Goal: Information Seeking & Learning: Check status

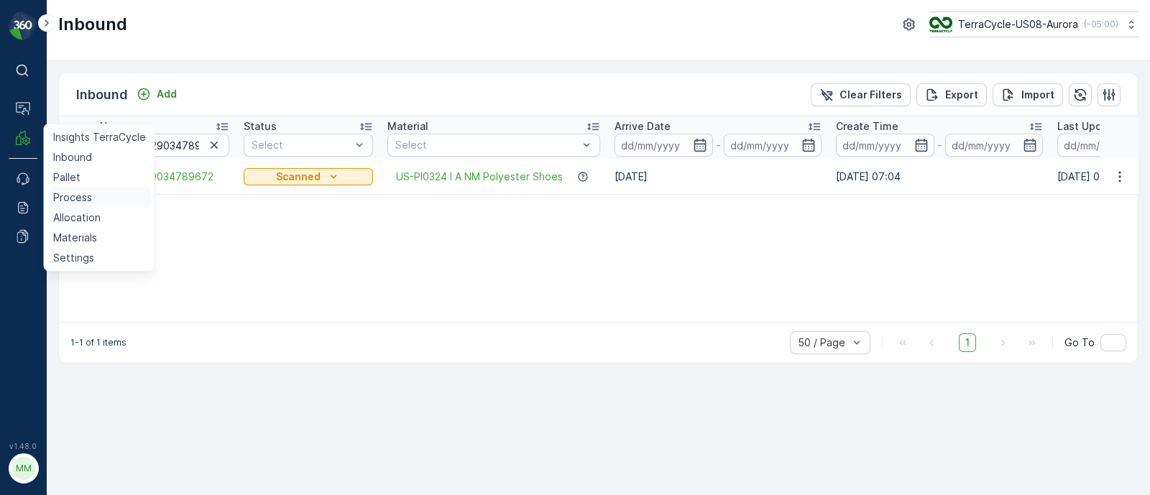
click at [75, 196] on p "Process" at bounding box center [72, 198] width 39 height 14
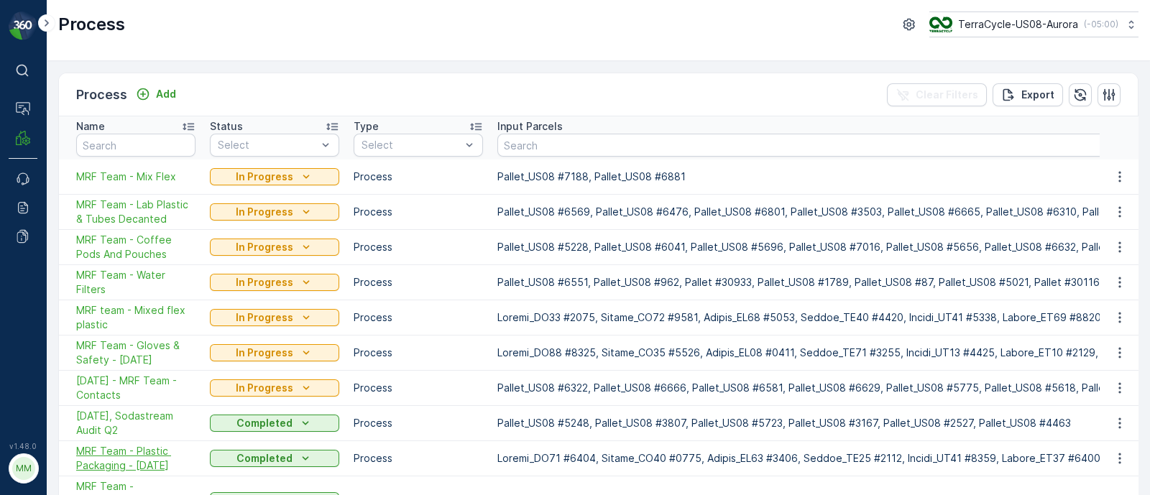
click at [134, 445] on span "MRF Team - Plastic Packaging - [DATE]" at bounding box center [135, 458] width 119 height 29
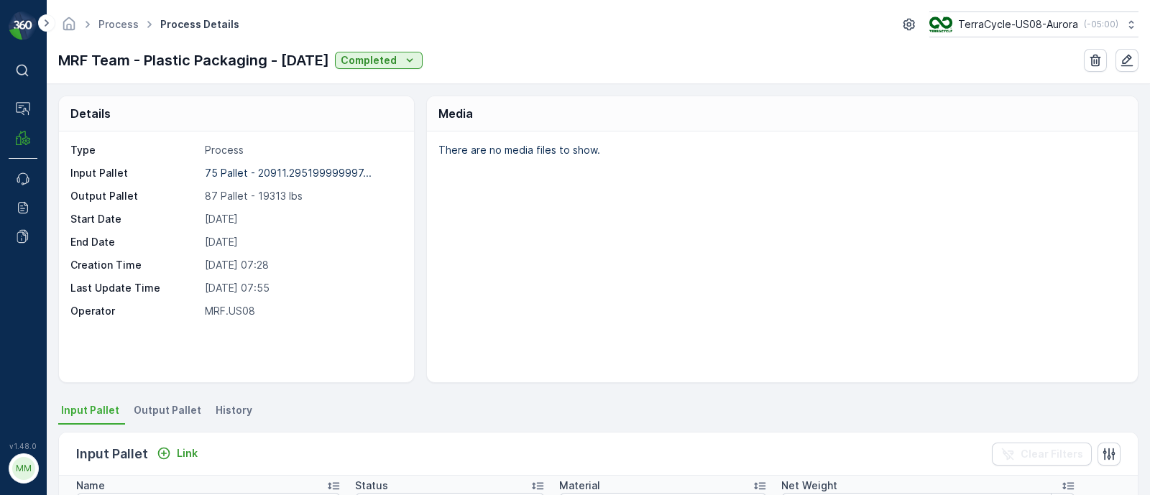
click at [78, 167] on p "Input Pallet" at bounding box center [134, 173] width 129 height 14
drag, startPoint x: 196, startPoint y: 167, endPoint x: 248, endPoint y: 175, distance: 53.0
click at [248, 175] on div "Input Pallet 75 Pallet - 20911.295199999997... 75 Pallet - 20911.295199999997 l…" at bounding box center [234, 173] width 329 height 14
drag, startPoint x: 196, startPoint y: 198, endPoint x: 236, endPoint y: 196, distance: 39.6
click at [236, 196] on div "Output Pallet 87 Pallet - 19313 lbs" at bounding box center [234, 196] width 329 height 14
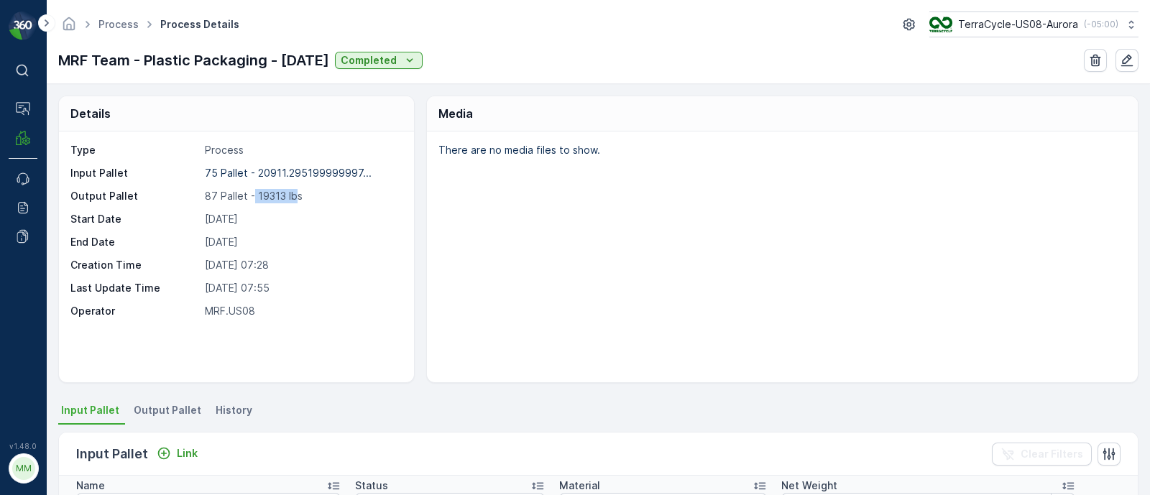
drag, startPoint x: 254, startPoint y: 194, endPoint x: 295, endPoint y: 198, distance: 40.4
click at [295, 198] on p "87 Pallet - 19313 lbs" at bounding box center [301, 196] width 193 height 14
click at [289, 195] on p "87 Pallet - 19313 lbs" at bounding box center [301, 196] width 193 height 14
drag, startPoint x: 265, startPoint y: 197, endPoint x: 306, endPoint y: 193, distance: 40.5
click at [306, 193] on p "87 Pallet - 19313 lbs" at bounding box center [301, 196] width 193 height 14
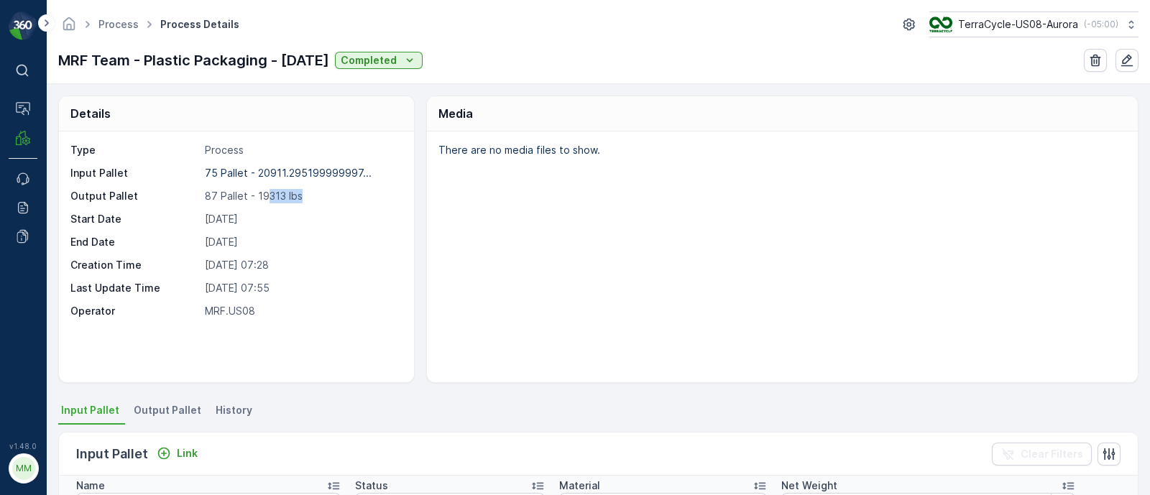
click at [134, 16] on ul "Process" at bounding box center [127, 24] width 62 height 21
click at [132, 21] on link "Process" at bounding box center [118, 24] width 40 height 12
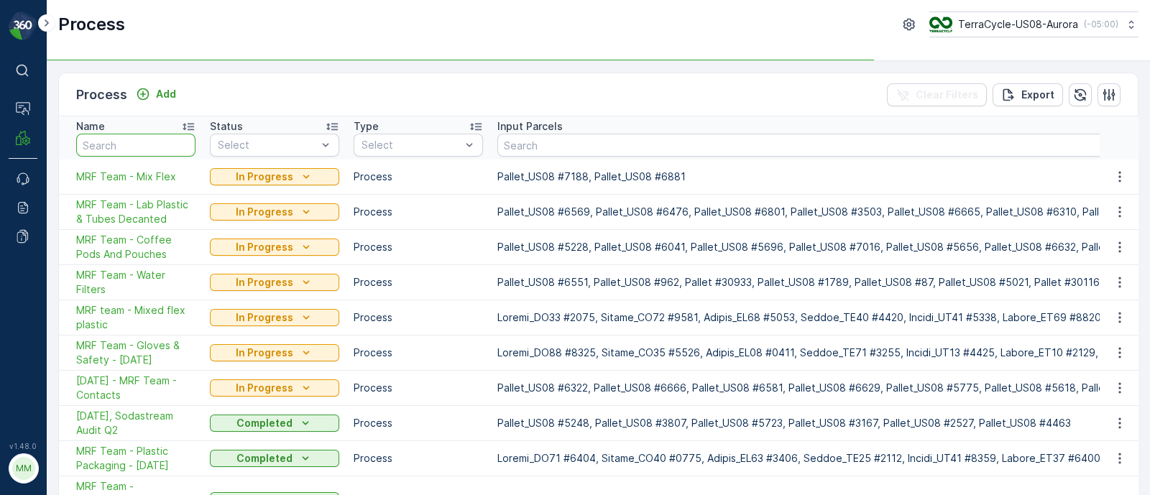
click at [132, 139] on input "text" at bounding box center [135, 145] width 119 height 23
paste input "[DATE]"
type input "[DATE]"
click at [86, 147] on input "[DATE]" at bounding box center [135, 145] width 119 height 23
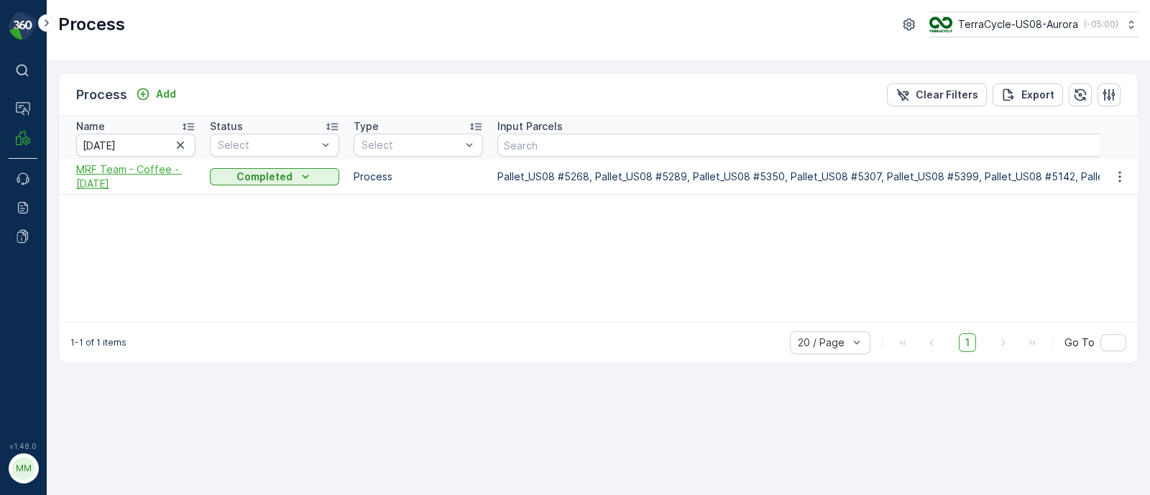
click at [108, 175] on span "MRF Team - Coffee - [DATE]" at bounding box center [135, 176] width 119 height 29
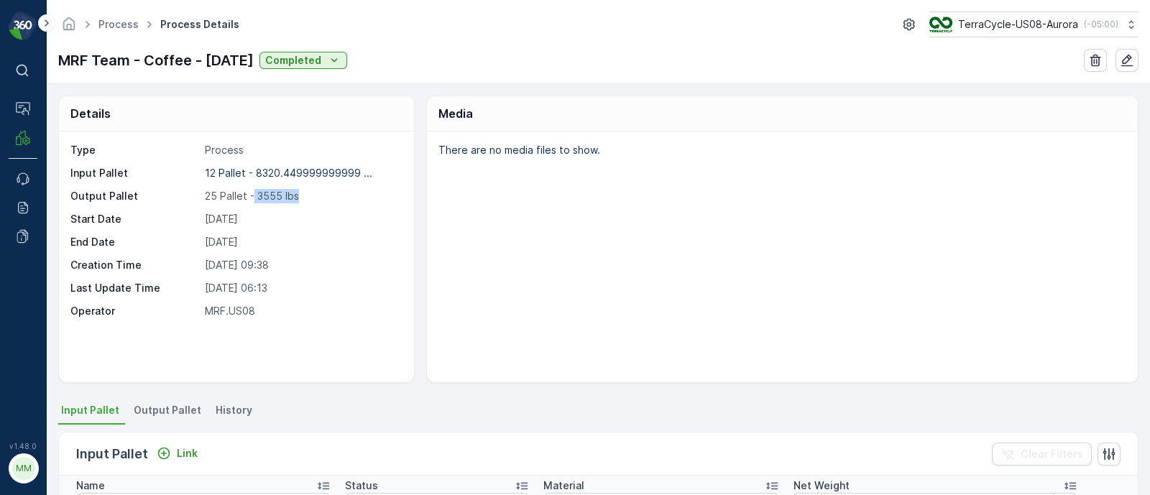
drag, startPoint x: 257, startPoint y: 199, endPoint x: 308, endPoint y: 197, distance: 51.1
click at [308, 197] on p "25 Pallet - 3555 lbs" at bounding box center [301, 196] width 193 height 14
click at [308, 204] on div "Type Process Input Pallet 12 Pallet - 8320.449999999999 ... Output Pallet 25 Pa…" at bounding box center [234, 230] width 329 height 175
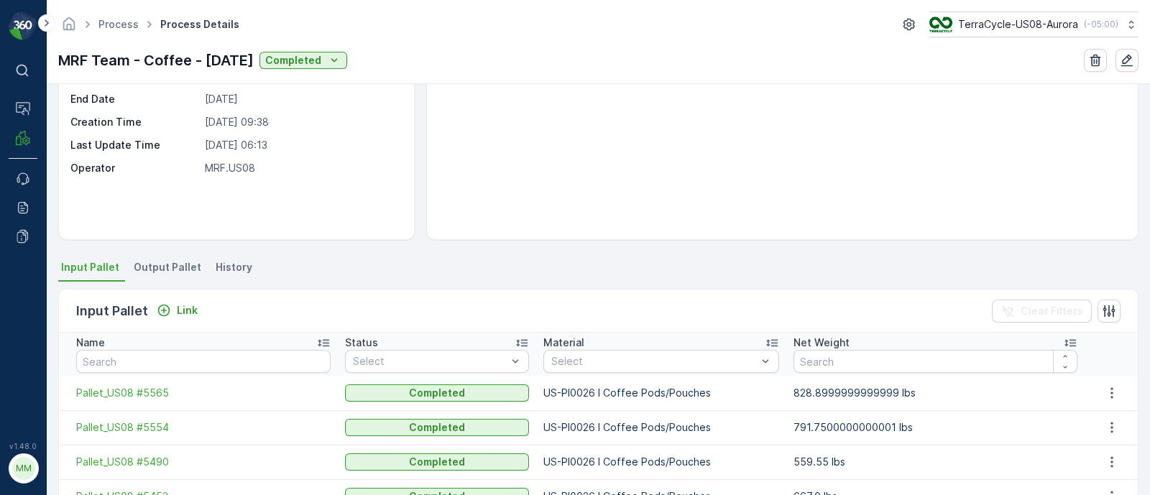
scroll to position [179, 0]
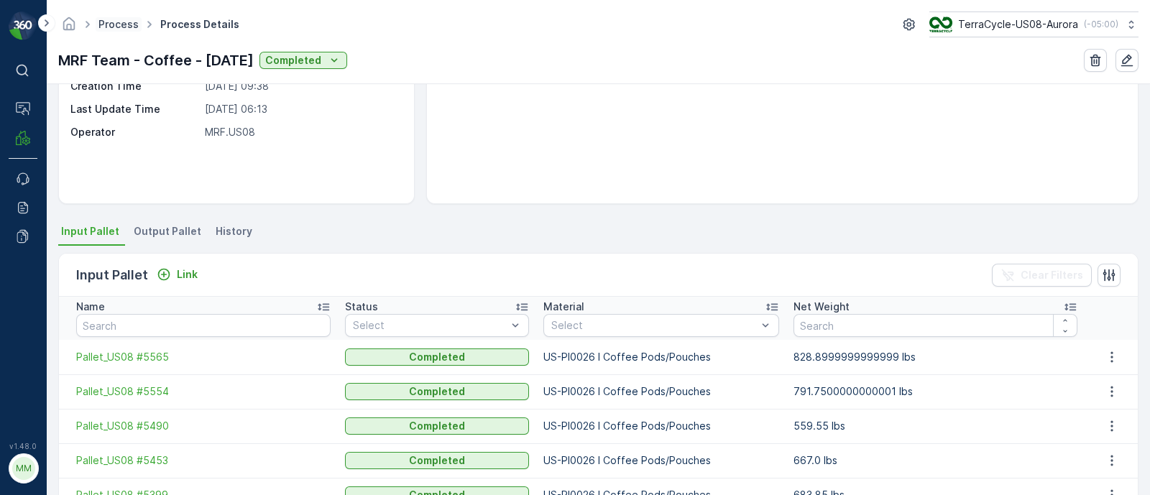
click at [114, 22] on link "Process" at bounding box center [118, 24] width 40 height 12
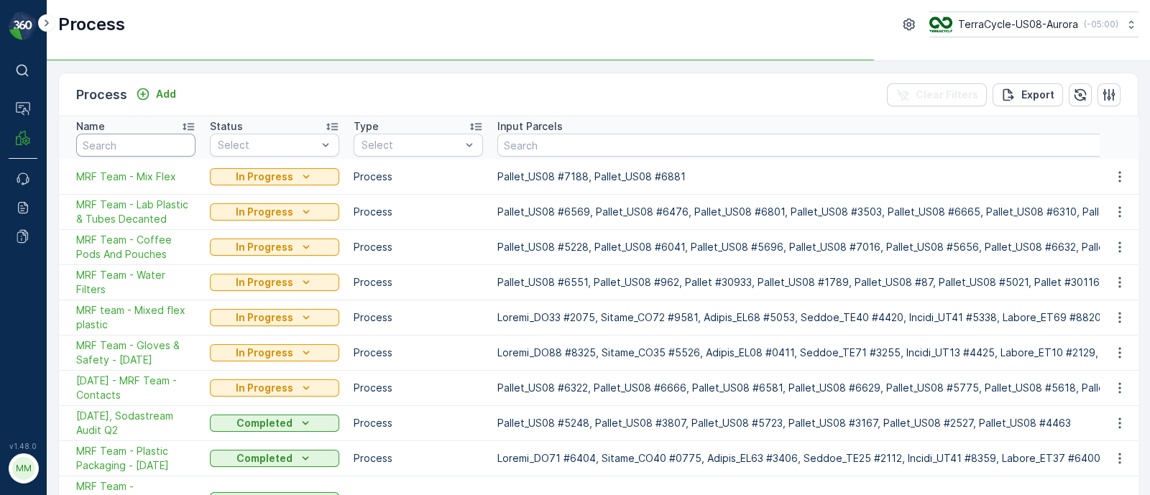
click at [135, 147] on input "text" at bounding box center [135, 145] width 119 height 23
click at [124, 150] on input "text" at bounding box center [135, 145] width 119 height 23
paste input "[DATE], SodaStream Audit, KJ"
type input "[DATE], SodaStream Audit, KJ"
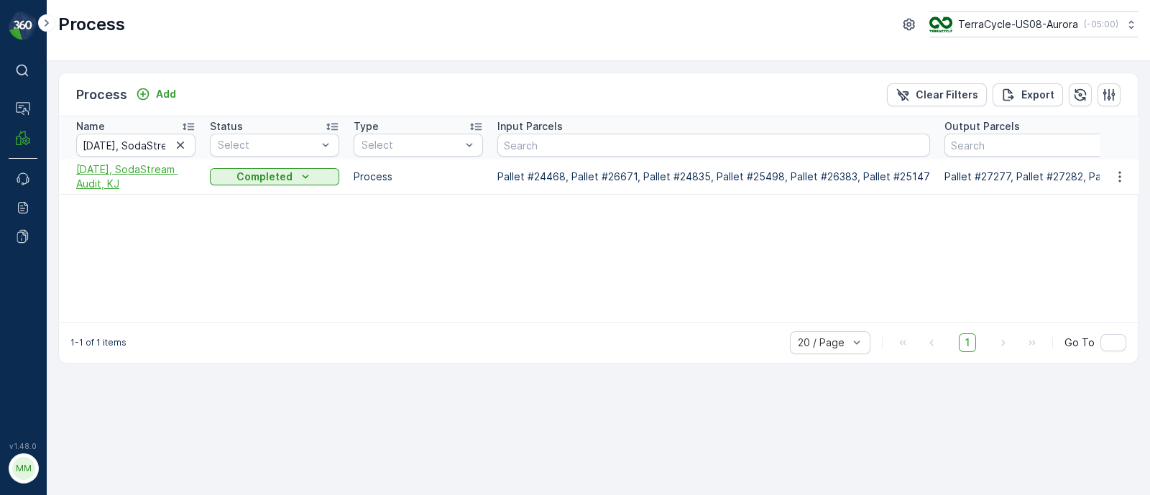
click at [108, 174] on span "[DATE], SodaStream Audit, KJ" at bounding box center [135, 176] width 119 height 29
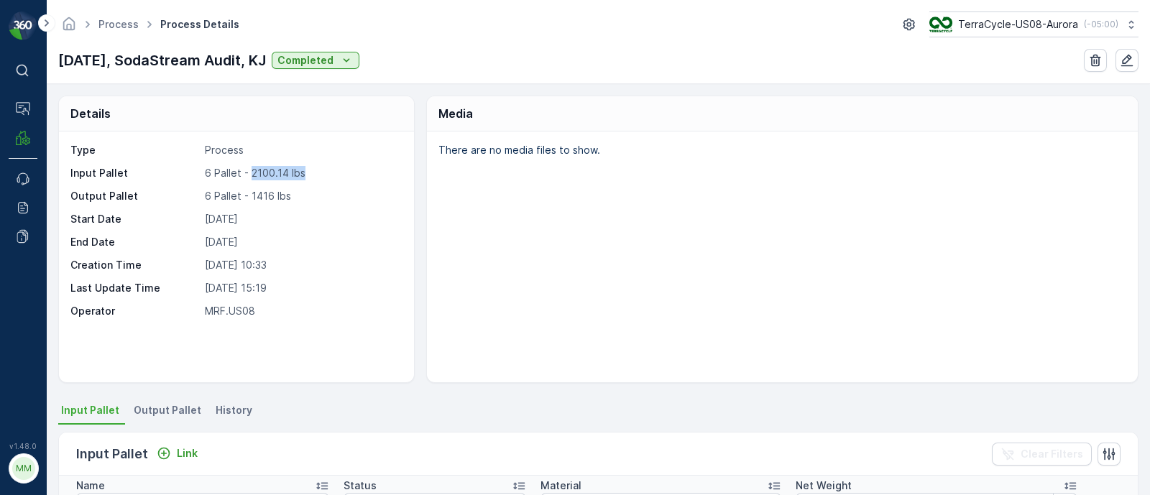
drag, startPoint x: 251, startPoint y: 170, endPoint x: 307, endPoint y: 170, distance: 56.1
click at [307, 170] on p "6 Pallet - 2100.14 lbs" at bounding box center [301, 173] width 193 height 14
click at [289, 199] on p "6 Pallet - 1416 lbs" at bounding box center [301, 196] width 193 height 14
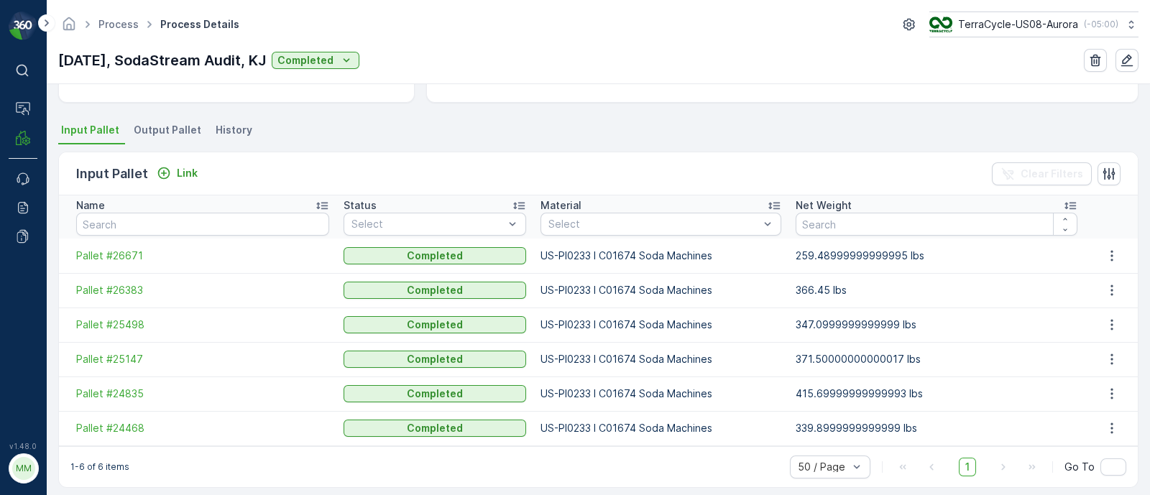
scroll to position [290, 0]
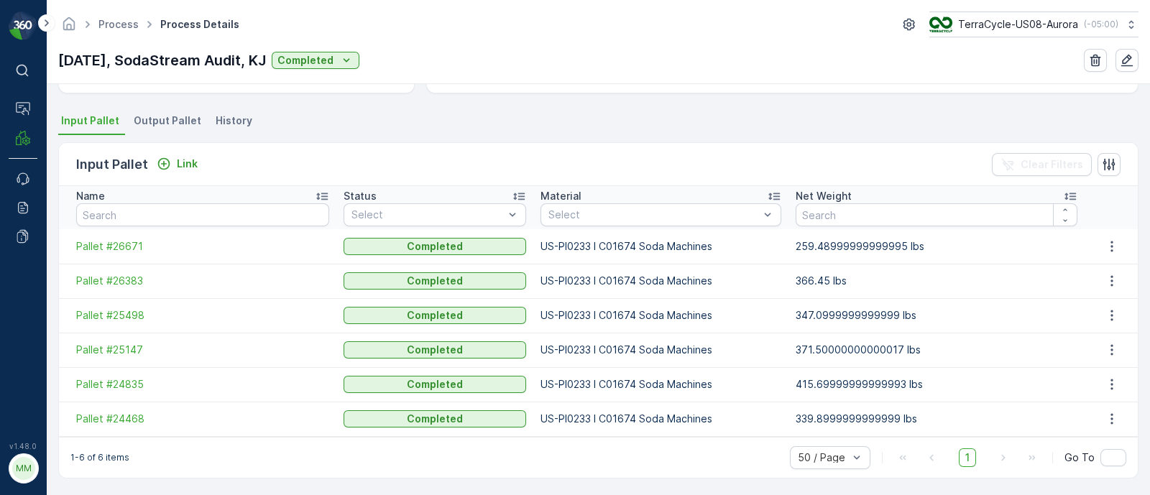
click at [162, 124] on span "Output Pallet" at bounding box center [168, 121] width 68 height 14
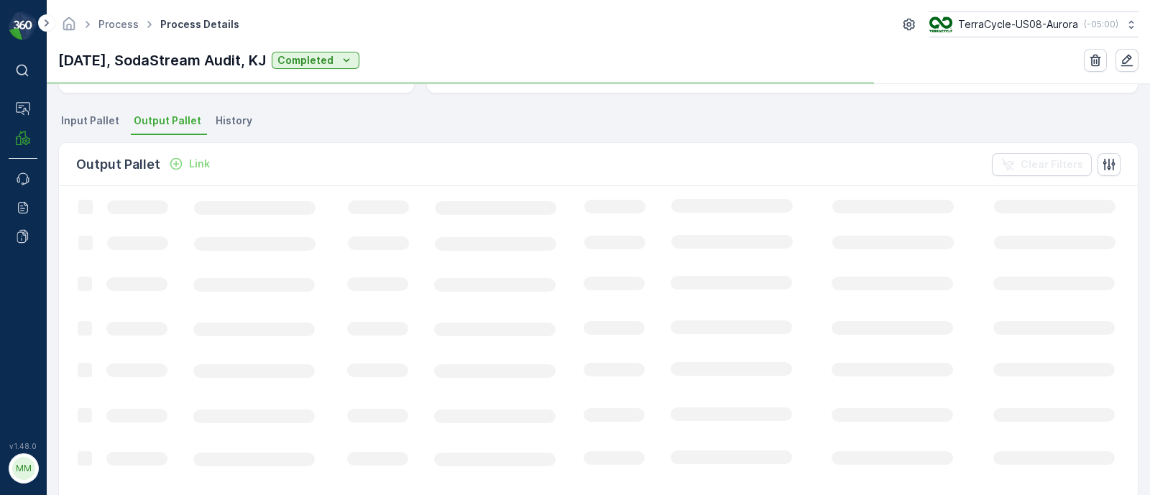
scroll to position [290, 0]
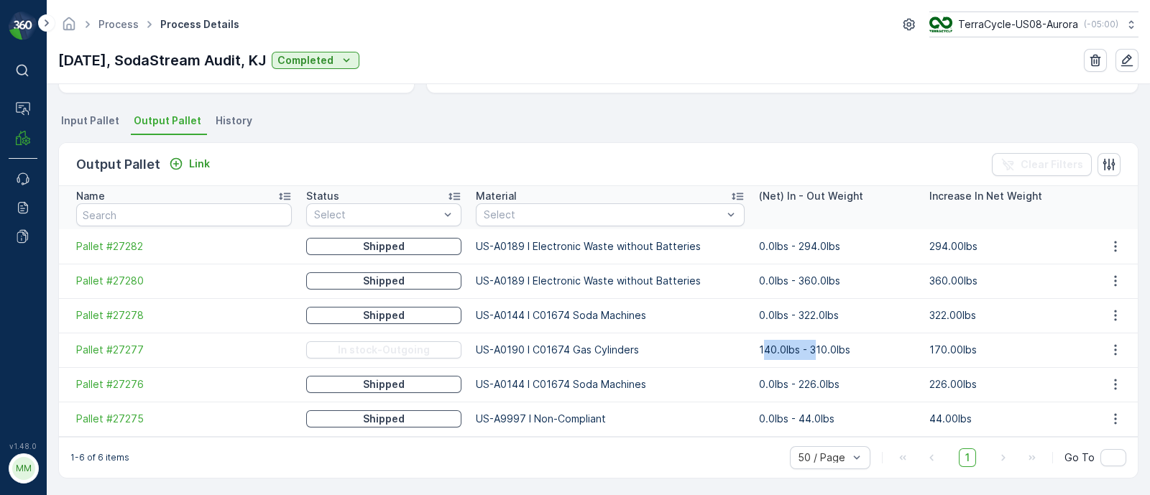
drag, startPoint x: 751, startPoint y: 348, endPoint x: 799, endPoint y: 344, distance: 48.3
click at [799, 344] on td "140.0lbs - 310.0lbs" at bounding box center [837, 350] width 170 height 35
click at [727, 347] on td "US-A0190 I C01674 Gas Cylinders" at bounding box center [610, 350] width 283 height 35
drag, startPoint x: 736, startPoint y: 342, endPoint x: 805, endPoint y: 347, distance: 69.1
click at [805, 347] on tr "Pallet #27277 In stock-Outgoing US-A0190 I C01674 Gas Cylinders 140.0lbs - 310.…" at bounding box center [598, 350] width 1079 height 35
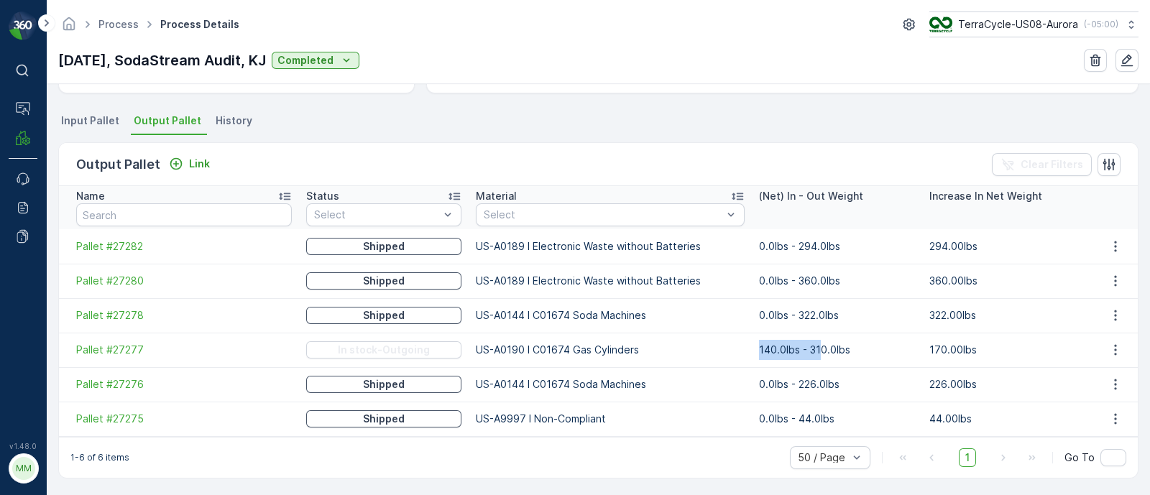
click at [805, 347] on td "140.0lbs - 310.0lbs" at bounding box center [837, 350] width 170 height 35
drag, startPoint x: 739, startPoint y: 346, endPoint x: 789, endPoint y: 345, distance: 49.6
click at [789, 345] on td "140.0lbs - 310.0lbs" at bounding box center [837, 350] width 170 height 35
click at [776, 354] on td "140.0lbs - 310.0lbs" at bounding box center [837, 350] width 170 height 35
drag, startPoint x: 464, startPoint y: 350, endPoint x: 647, endPoint y: 354, distance: 182.6
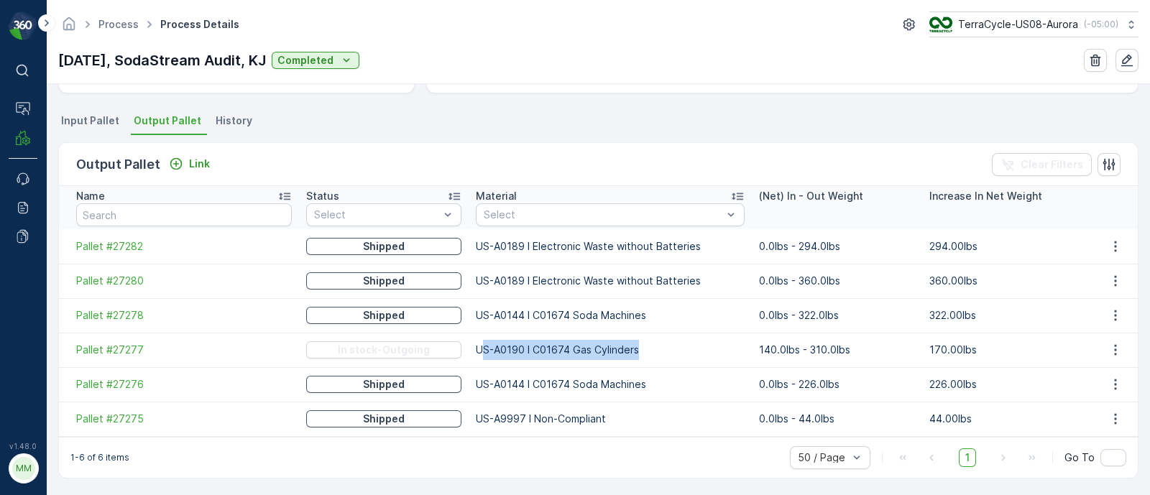
click at [647, 354] on td "US-A0190 I C01674 Gas Cylinders" at bounding box center [610, 350] width 283 height 35
click at [647, 355] on td "US-A0190 I C01674 Gas Cylinders" at bounding box center [610, 350] width 283 height 35
click at [752, 242] on td "0.0lbs - 294.0lbs" at bounding box center [837, 246] width 170 height 35
click at [735, 245] on td "US-A0189 I Electronic Waste without Batteries" at bounding box center [610, 246] width 283 height 35
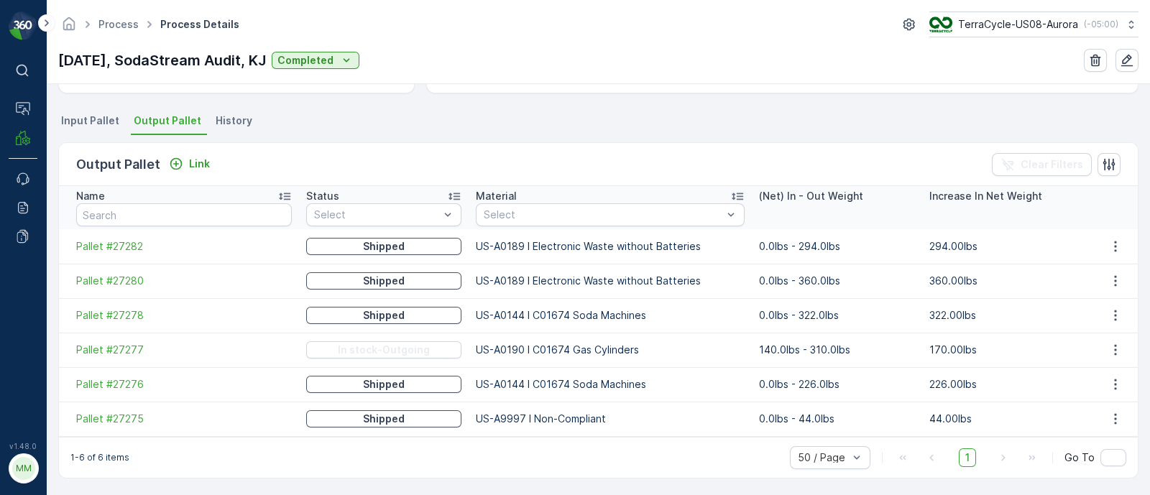
click at [764, 245] on td "0.0lbs - 294.0lbs" at bounding box center [837, 246] width 170 height 35
drag, startPoint x: 740, startPoint y: 245, endPoint x: 777, endPoint y: 245, distance: 36.7
click at [777, 245] on td "0.0lbs - 294.0lbs" at bounding box center [837, 246] width 170 height 35
drag, startPoint x: 746, startPoint y: 352, endPoint x: 780, endPoint y: 349, distance: 33.9
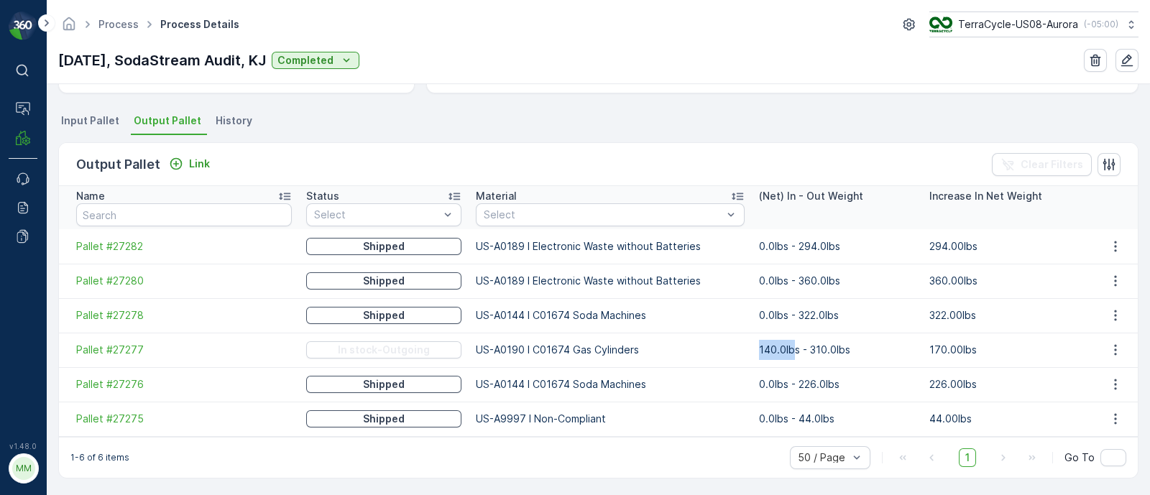
click at [780, 349] on td "140.0lbs - 310.0lbs" at bounding box center [837, 350] width 170 height 35
drag, startPoint x: 789, startPoint y: 349, endPoint x: 834, endPoint y: 348, distance: 45.3
click at [834, 348] on td "140.0lbs - 310.0lbs" at bounding box center [837, 350] width 170 height 35
drag, startPoint x: 454, startPoint y: 350, endPoint x: 626, endPoint y: 353, distance: 171.8
click at [626, 353] on td "US-A0190 I C01674 Gas Cylinders" at bounding box center [610, 350] width 283 height 35
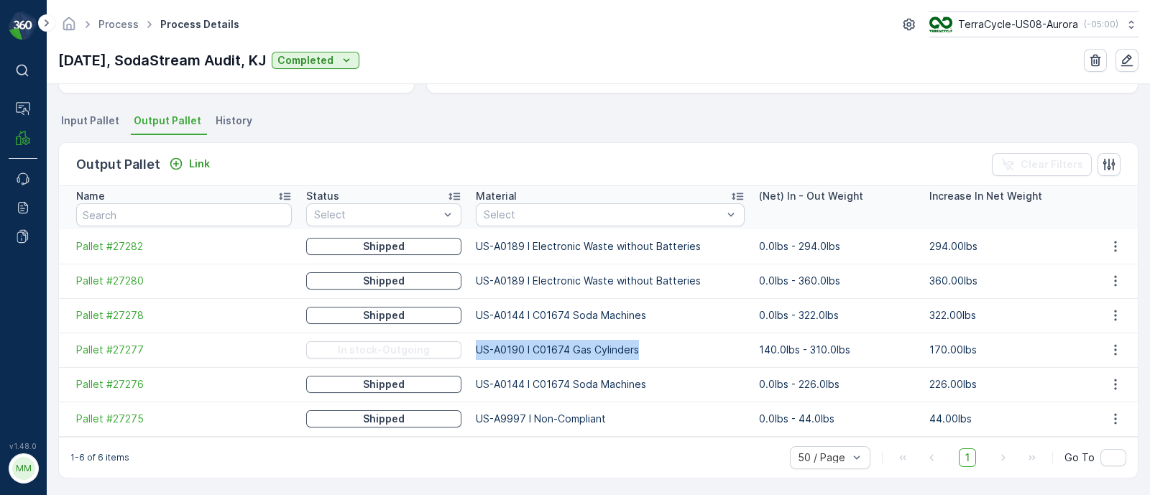
click at [572, 354] on td "US-A0190 I C01674 Gas Cylinders" at bounding box center [610, 350] width 283 height 35
drag, startPoint x: 466, startPoint y: 349, endPoint x: 642, endPoint y: 355, distance: 176.2
click at [642, 355] on td "US-A0190 I C01674 Gas Cylinders" at bounding box center [610, 350] width 283 height 35
drag, startPoint x: 969, startPoint y: 342, endPoint x: 739, endPoint y: 349, distance: 230.1
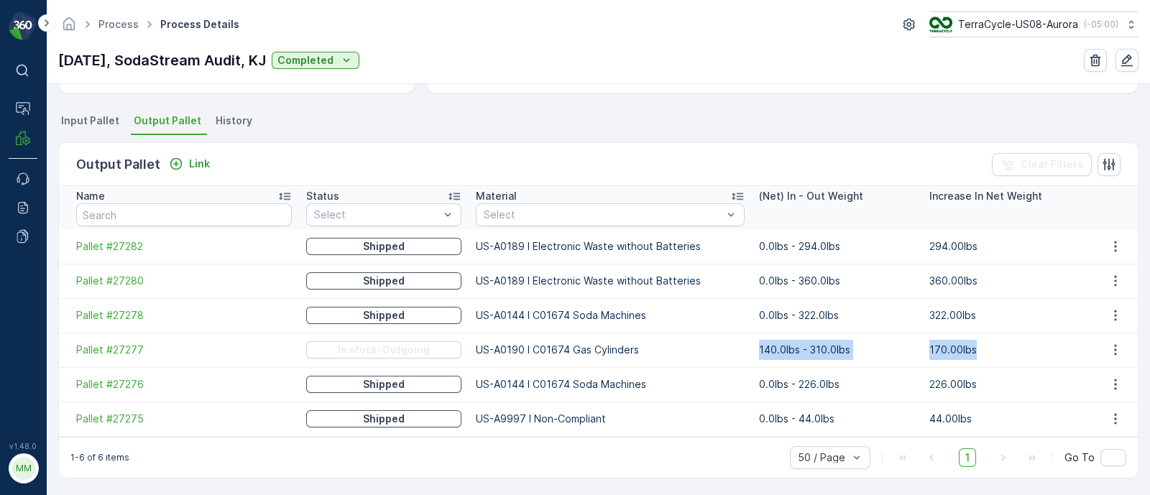
click at [739, 349] on tr "Pallet #27277 In stock-Outgoing US-A0190 I C01674 Gas Cylinders 140.0lbs - 310.…" at bounding box center [598, 350] width 1079 height 35
click at [766, 347] on td "140.0lbs - 310.0lbs" at bounding box center [837, 350] width 170 height 35
drag, startPoint x: 741, startPoint y: 347, endPoint x: 783, endPoint y: 345, distance: 41.8
click at [783, 345] on td "140.0lbs - 310.0lbs" at bounding box center [837, 350] width 170 height 35
click at [686, 364] on td "US-A0190 I C01674 Gas Cylinders" at bounding box center [610, 350] width 283 height 35
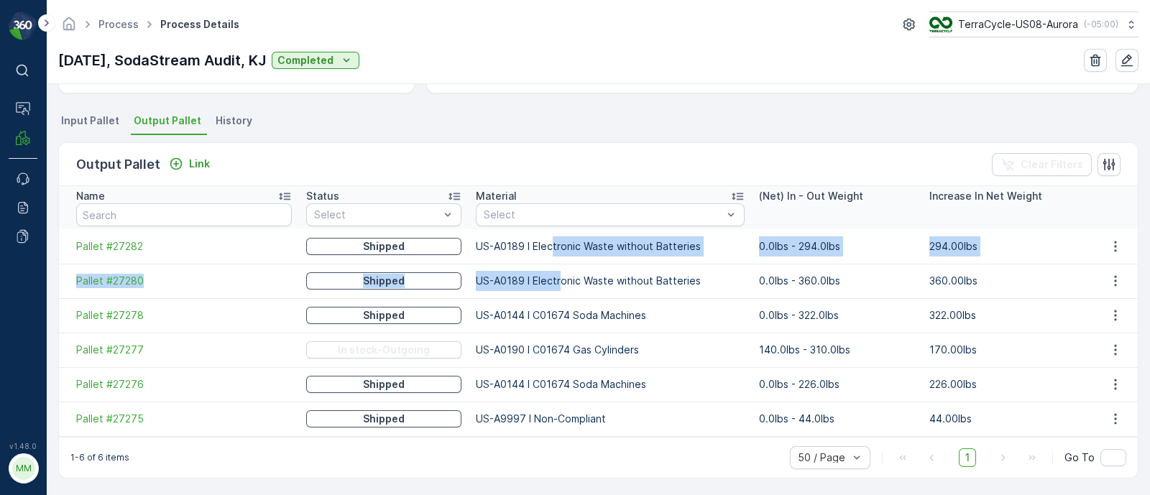
drag, startPoint x: 536, startPoint y: 252, endPoint x: 546, endPoint y: 276, distance: 26.4
click at [546, 276] on tbody "Pallet #27282 Shipped US-A0189 I Electronic Waste without Batteries 0.0lbs - 29…" at bounding box center [598, 332] width 1079 height 207
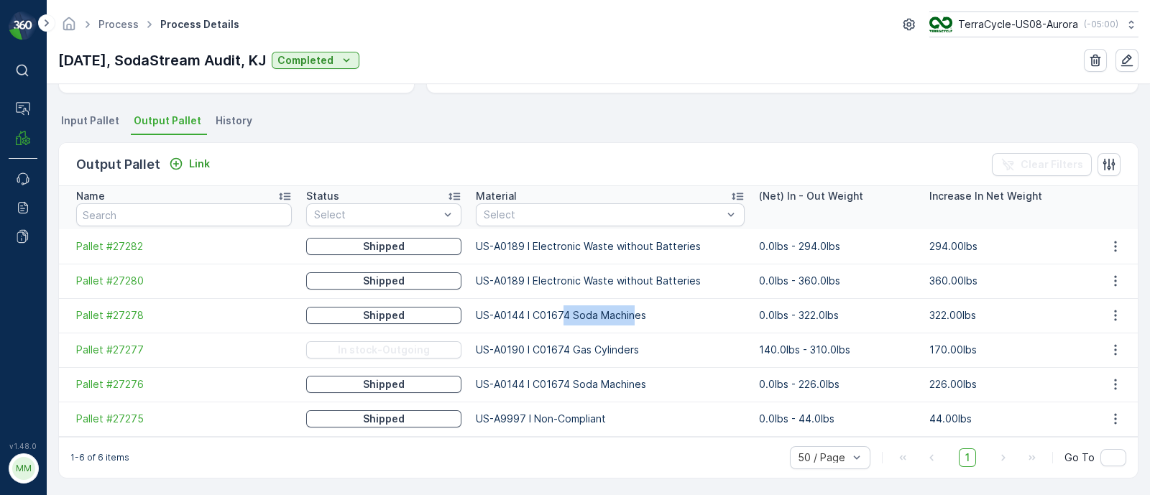
drag, startPoint x: 546, startPoint y: 306, endPoint x: 615, endPoint y: 315, distance: 69.5
click at [615, 315] on td "US-A0144 I C01674 Soda Machines" at bounding box center [610, 315] width 283 height 35
drag, startPoint x: 560, startPoint y: 343, endPoint x: 647, endPoint y: 349, distance: 87.2
click at [647, 349] on td "US-A0190 I C01674 Gas Cylinders" at bounding box center [610, 350] width 283 height 35
drag, startPoint x: 568, startPoint y: 386, endPoint x: 633, endPoint y: 383, distance: 64.8
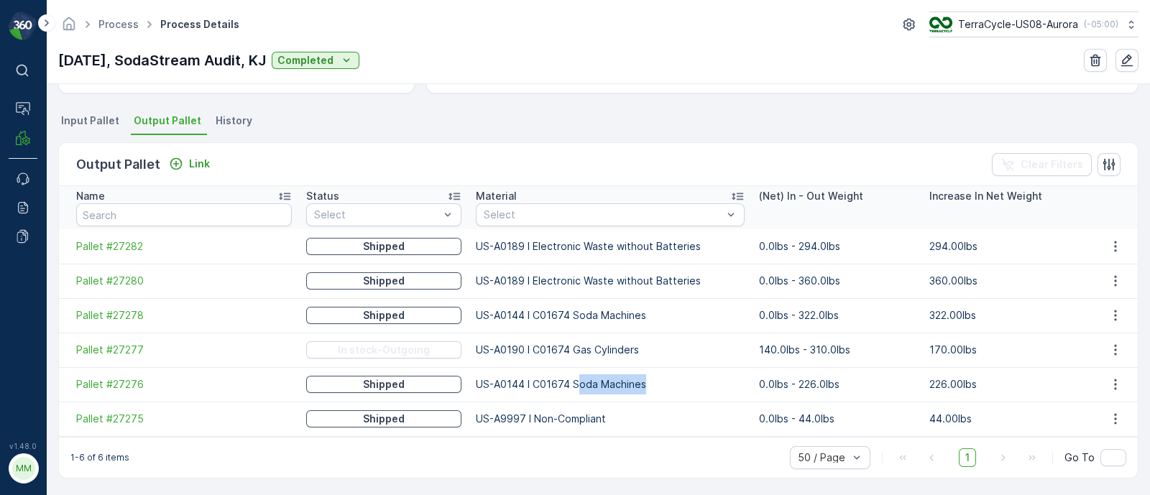
click at [638, 382] on td "US-A0144 I C01674 Soda Machines" at bounding box center [610, 384] width 283 height 35
drag, startPoint x: 545, startPoint y: 413, endPoint x: 601, endPoint y: 415, distance: 56.1
click at [601, 415] on td "US-A9997 I Non-Compliant" at bounding box center [610, 419] width 283 height 35
drag, startPoint x: 484, startPoint y: 417, endPoint x: 615, endPoint y: 417, distance: 130.8
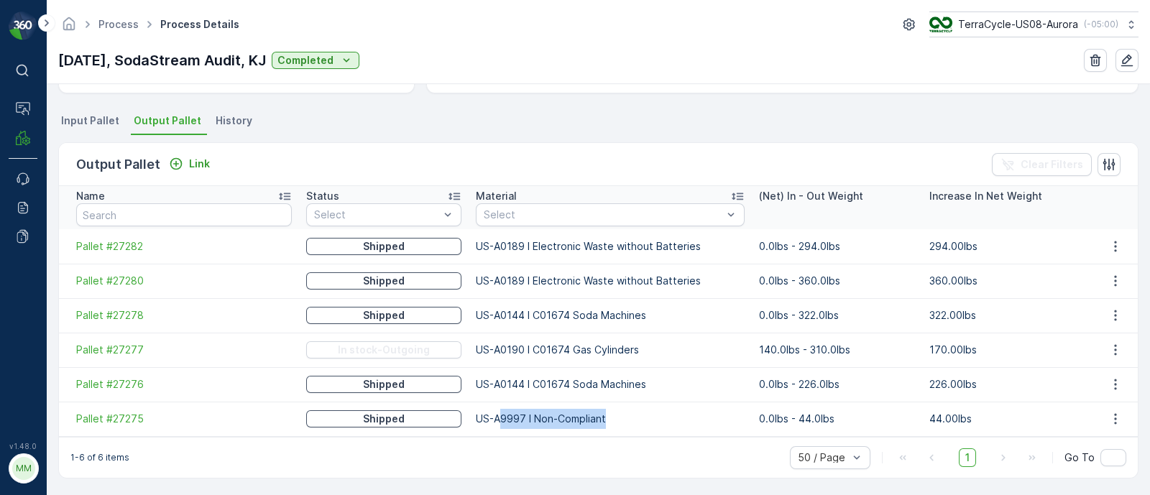
click at [615, 417] on td "US-A9997 I Non-Compliant" at bounding box center [610, 419] width 283 height 35
drag, startPoint x: 460, startPoint y: 421, endPoint x: 616, endPoint y: 418, distance: 156.0
click at [616, 418] on td "US-A9997 I Non-Compliant" at bounding box center [610, 419] width 283 height 35
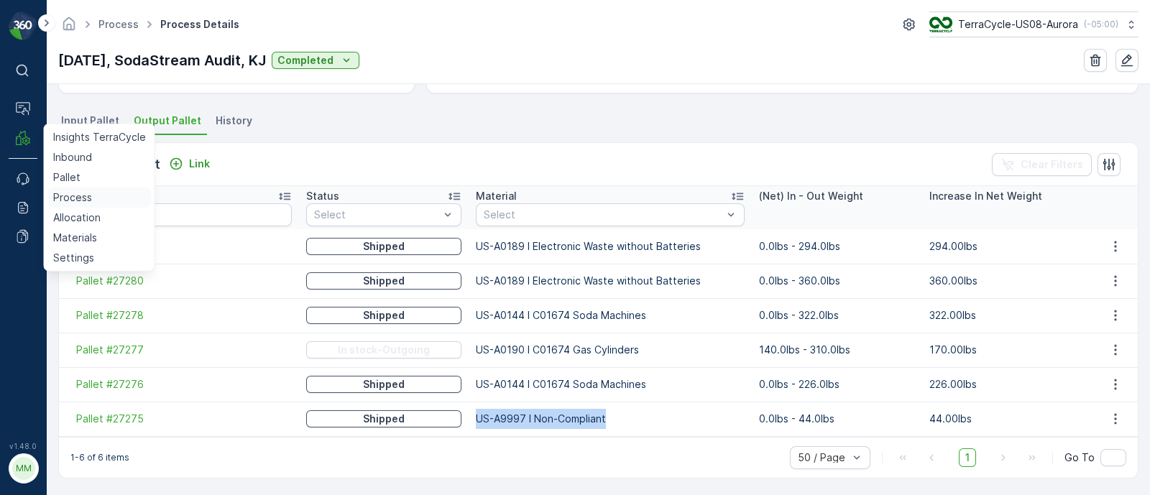
click at [75, 195] on p "Process" at bounding box center [72, 198] width 39 height 14
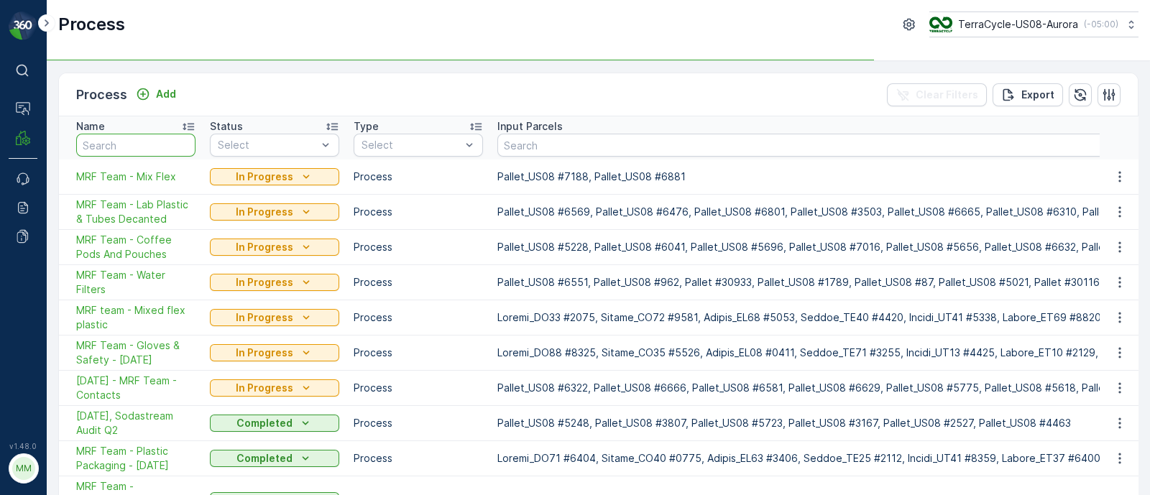
click at [147, 136] on input "text" at bounding box center [135, 145] width 119 height 23
paste input "MRF Team - [PERSON_NAME] - [DATE]"
type input "MRF Team - [PERSON_NAME] - [DATE]"
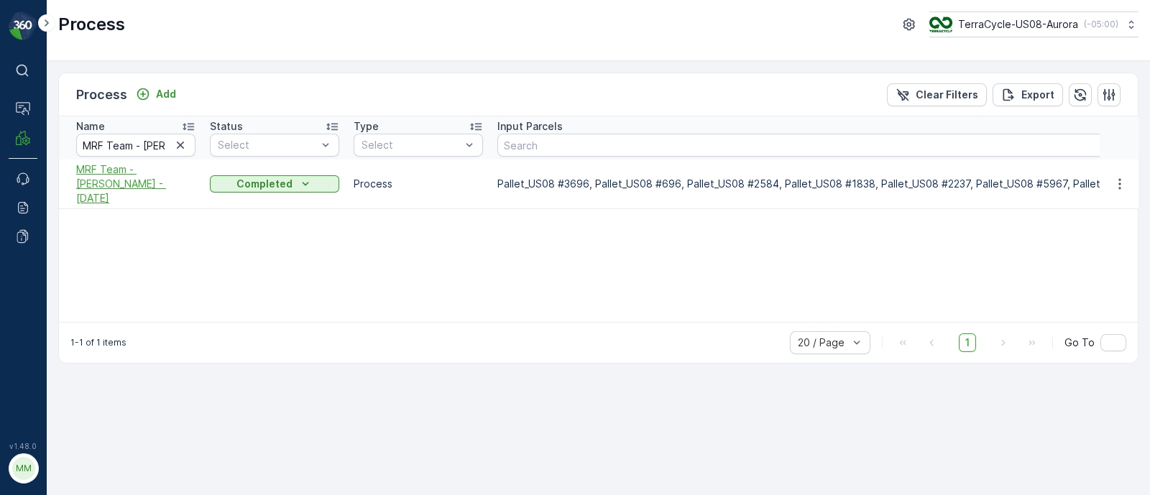
click at [90, 188] on span "MRF Team - [PERSON_NAME] - [DATE]" at bounding box center [135, 183] width 119 height 43
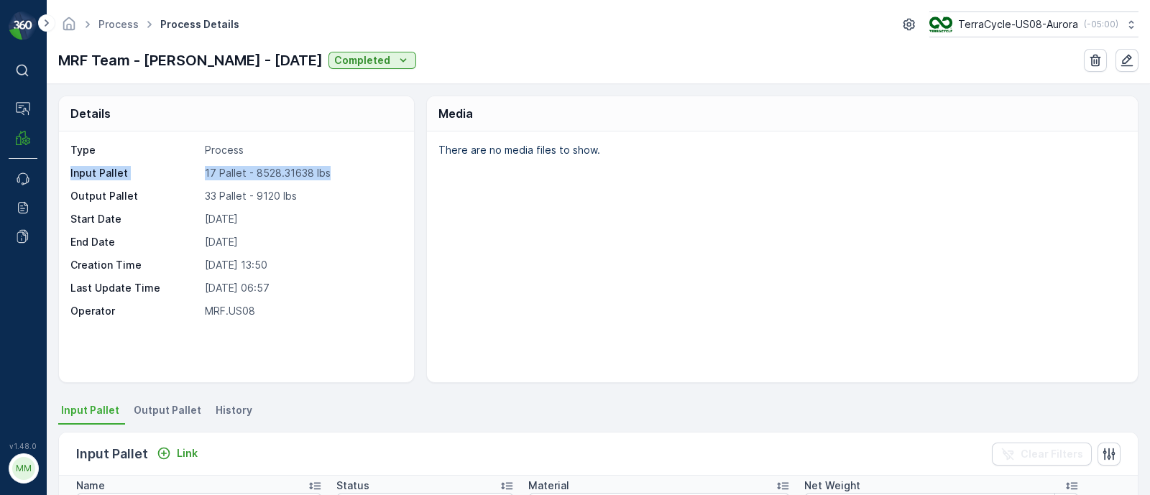
drag, startPoint x: 70, startPoint y: 170, endPoint x: 350, endPoint y: 170, distance: 280.4
click at [350, 170] on div "Input Pallet 17 Pallet - 8528.31638 lbs" at bounding box center [234, 173] width 329 height 14
click at [244, 175] on p "17 Pallet - 8528.31638 lbs" at bounding box center [301, 173] width 193 height 14
drag, startPoint x: 262, startPoint y: 170, endPoint x: 336, endPoint y: 173, distance: 73.4
click at [336, 173] on p "17 Pallet - 8528.31638 lbs" at bounding box center [301, 173] width 193 height 14
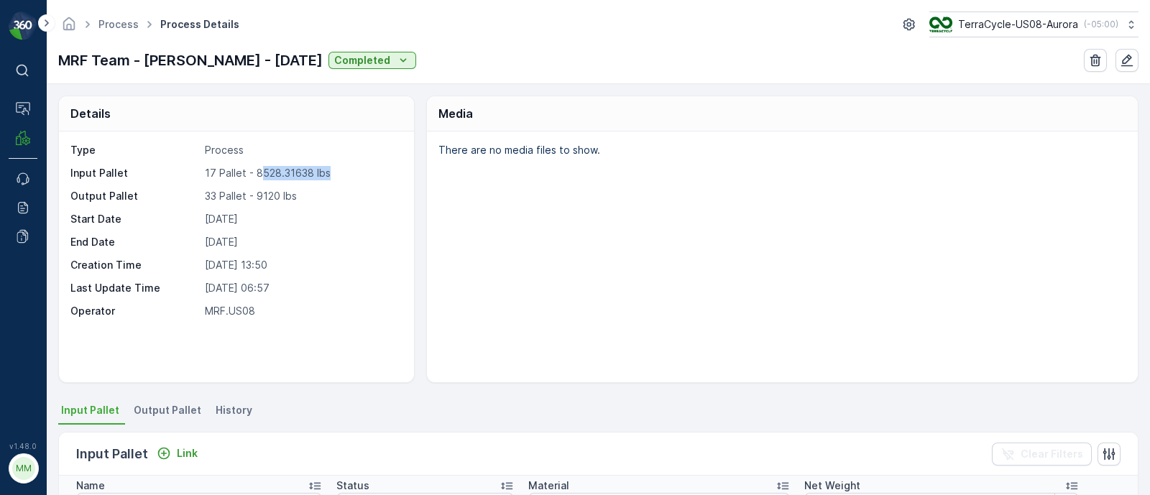
drag, startPoint x: 336, startPoint y: 173, endPoint x: 303, endPoint y: 184, distance: 34.3
click at [336, 173] on p "17 Pallet - 8528.31638 lbs" at bounding box center [301, 173] width 193 height 14
drag, startPoint x: 204, startPoint y: 190, endPoint x: 313, endPoint y: 193, distance: 109.3
click at [313, 193] on p "33 Pallet - 9120 lbs" at bounding box center [301, 196] width 193 height 14
click at [255, 198] on p "33 Pallet - 9120 lbs" at bounding box center [301, 196] width 193 height 14
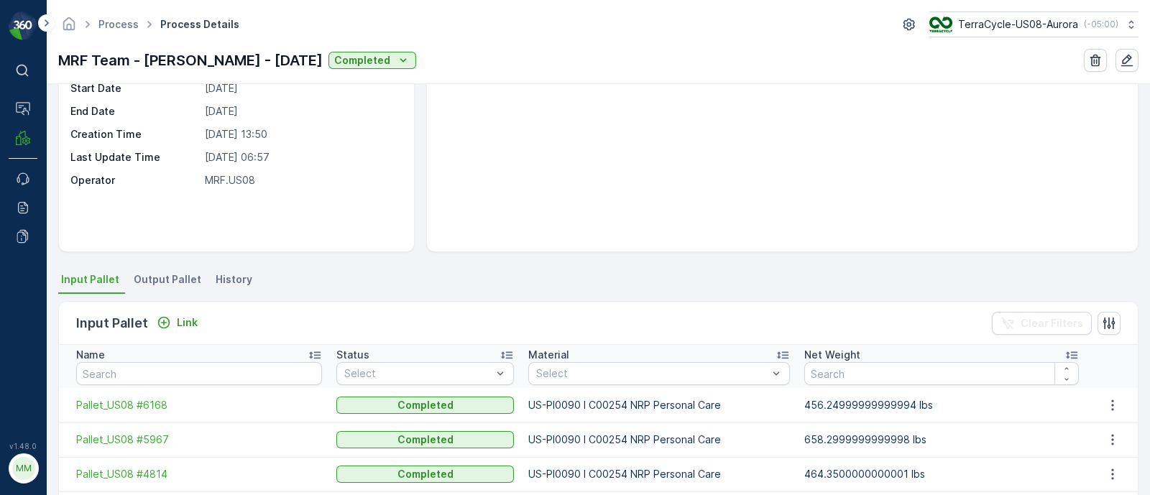
scroll to position [130, 0]
click at [156, 275] on span "Output Pallet" at bounding box center [168, 280] width 68 height 14
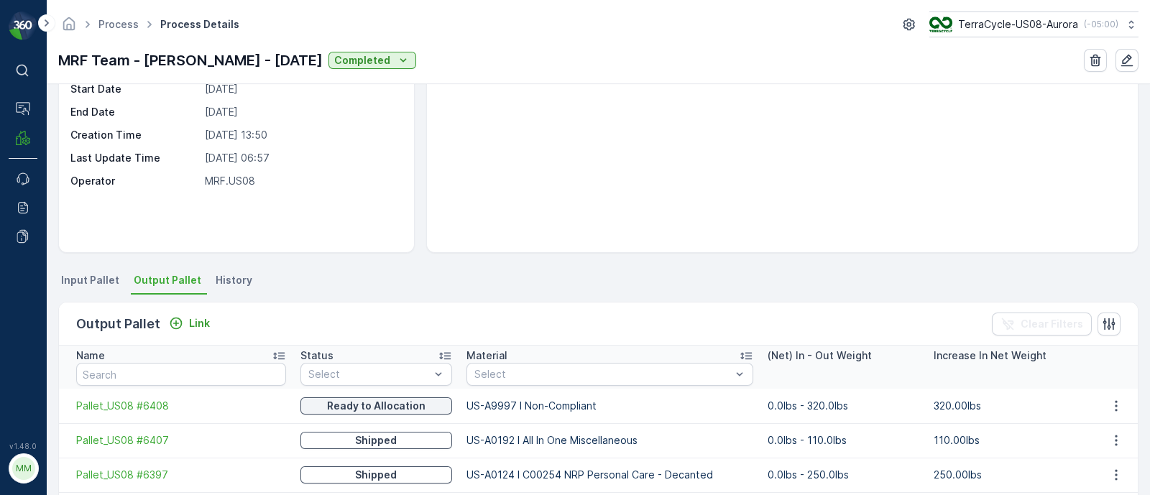
scroll to position [40, 0]
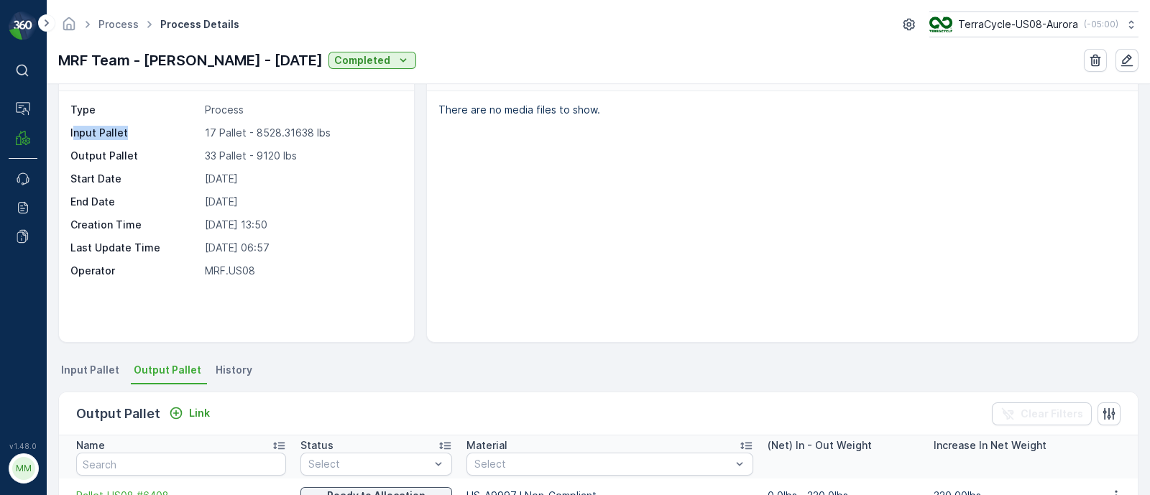
drag, startPoint x: 72, startPoint y: 132, endPoint x: 165, endPoint y: 131, distance: 93.5
click at [165, 131] on p "Input Pallet" at bounding box center [134, 133] width 129 height 14
drag, startPoint x: 194, startPoint y: 131, endPoint x: 349, endPoint y: 139, distance: 154.8
click at [349, 139] on div "Type Process Input Pallet 17 Pallet - 8528.31638 lbs Output Pallet 33 Pallet - …" at bounding box center [234, 190] width 329 height 175
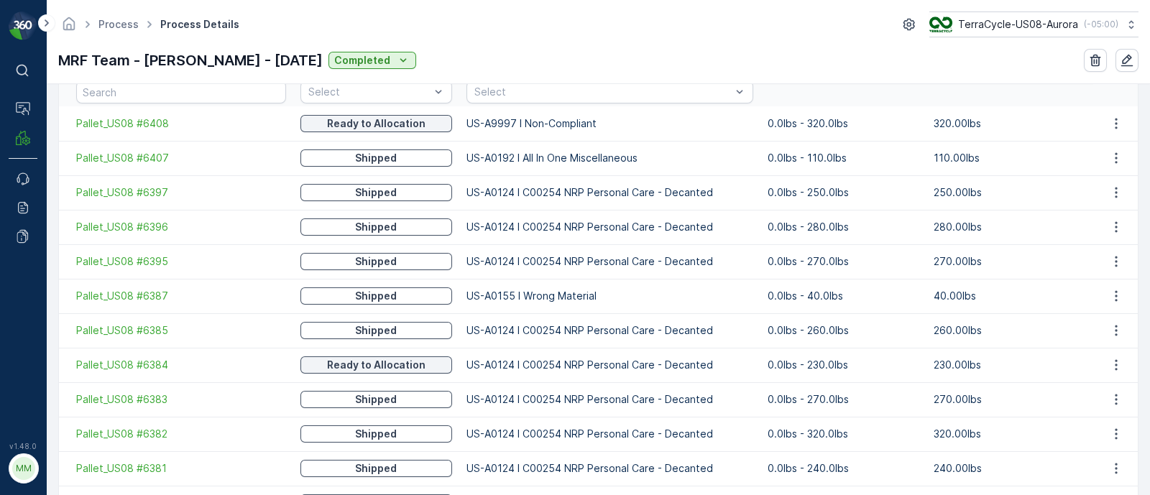
scroll to position [233, 0]
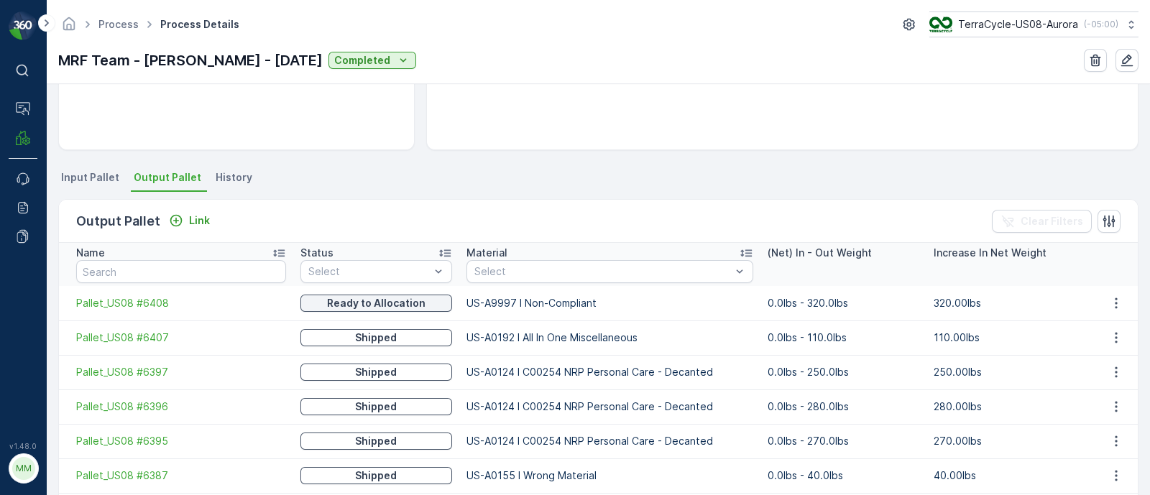
click at [741, 250] on icon at bounding box center [747, 253] width 12 height 7
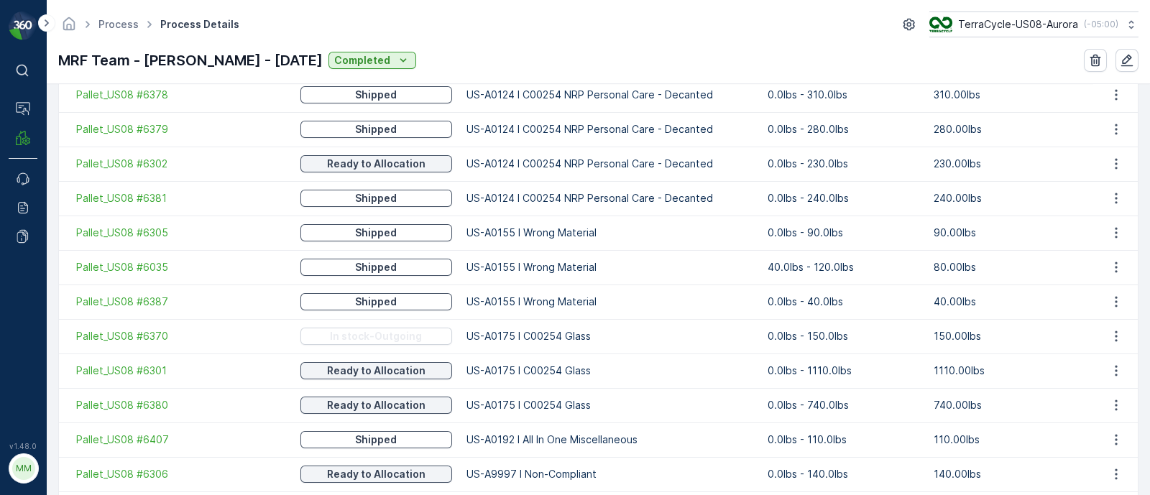
scroll to position [1221, 0]
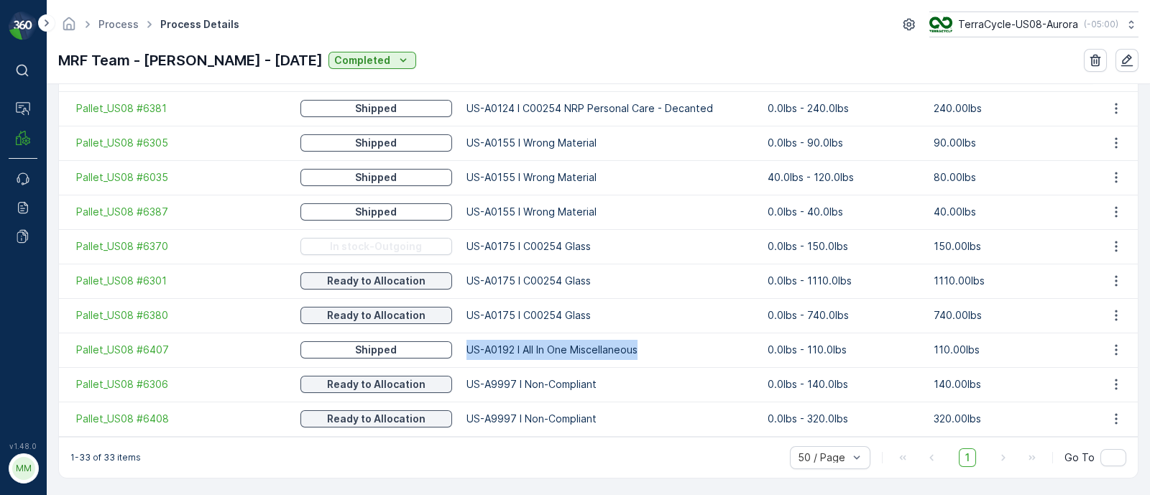
drag, startPoint x: 632, startPoint y: 351, endPoint x: 451, endPoint y: 352, distance: 180.4
click at [459, 352] on td "US-A0192 I All In One Miscellaneous" at bounding box center [609, 350] width 301 height 35
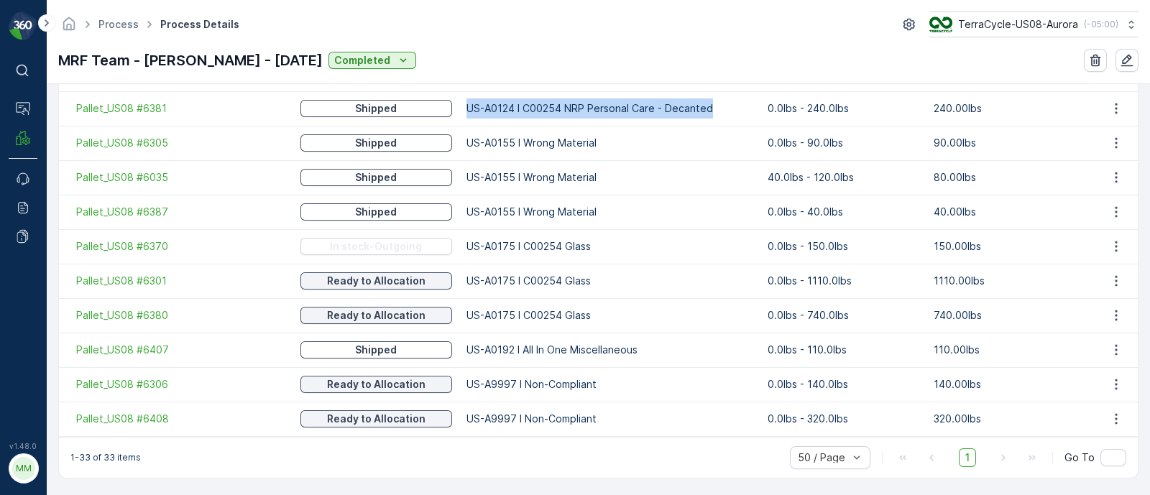
drag, startPoint x: 710, startPoint y: 104, endPoint x: 444, endPoint y: 104, distance: 266.0
click at [459, 104] on td "US-A0124 I C00254 NRP Personal Care - Decanted" at bounding box center [609, 108] width 301 height 35
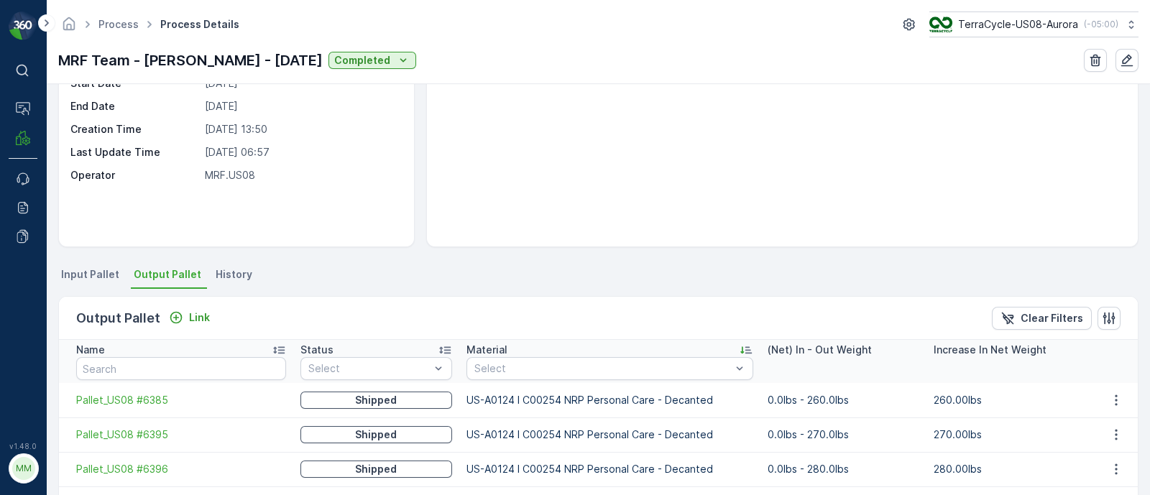
scroll to position [0, 0]
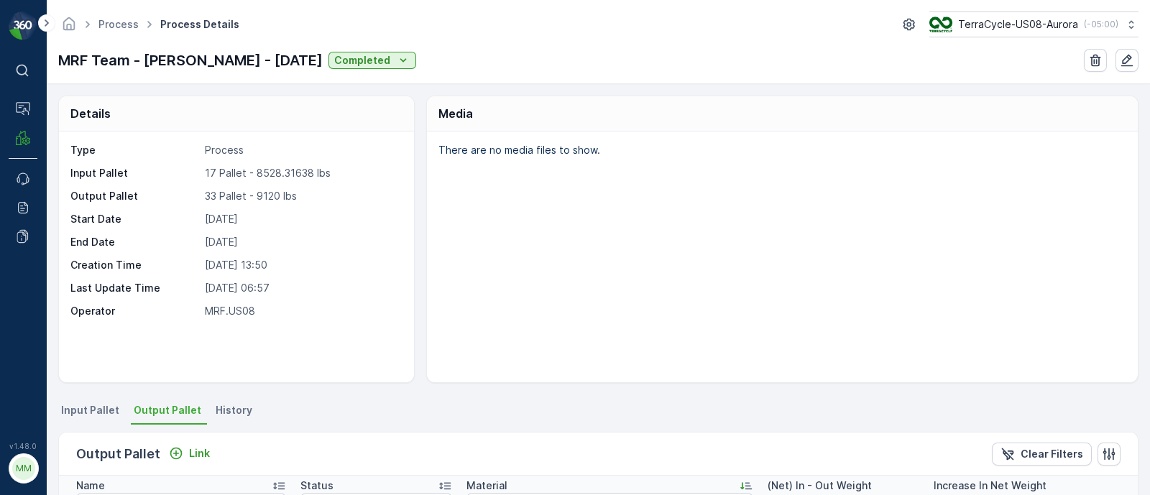
click at [86, 405] on span "Input Pallet" at bounding box center [90, 410] width 58 height 14
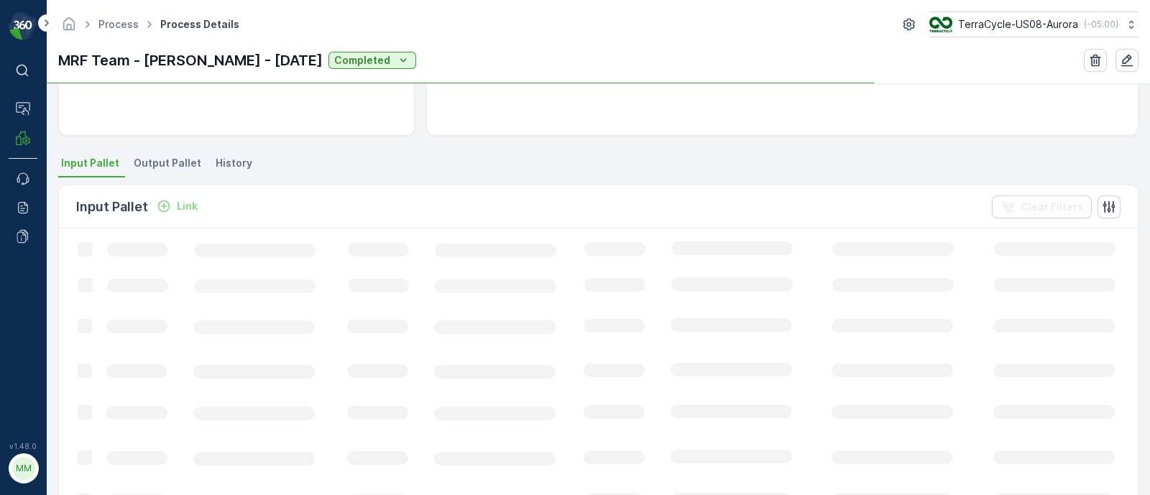
scroll to position [359, 0]
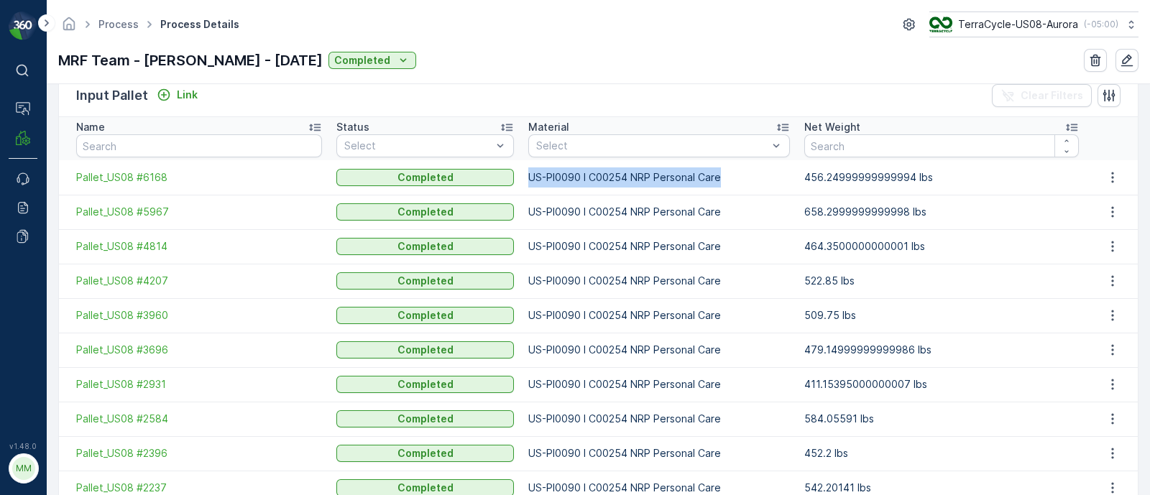
drag, startPoint x: 722, startPoint y: 173, endPoint x: 519, endPoint y: 180, distance: 203.6
click at [521, 180] on td "US-PI0090 I C00254 NRP Personal Care" at bounding box center [659, 177] width 276 height 35
copy td "US-PI0090 I C00254 NRP Personal Care"
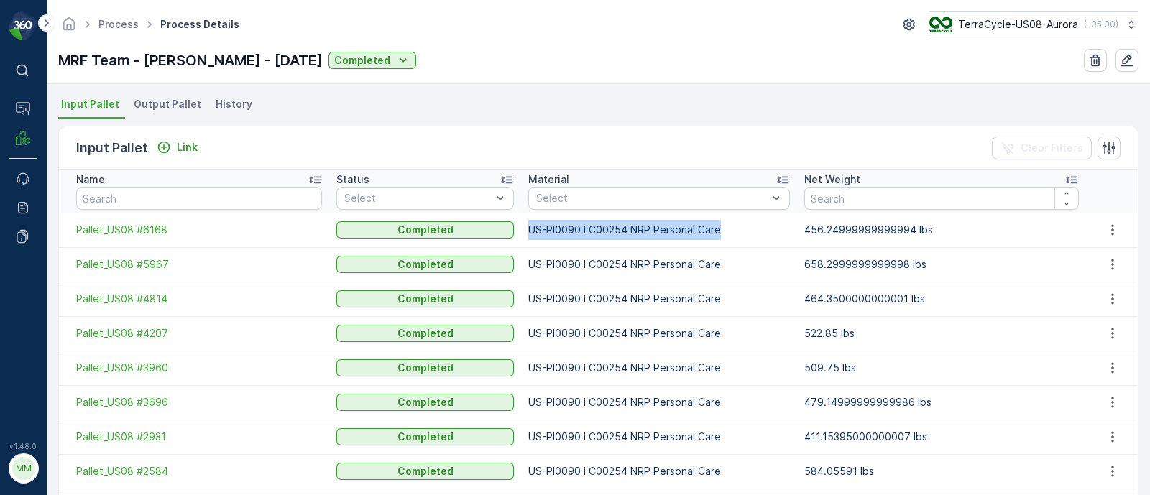
scroll to position [270, 0]
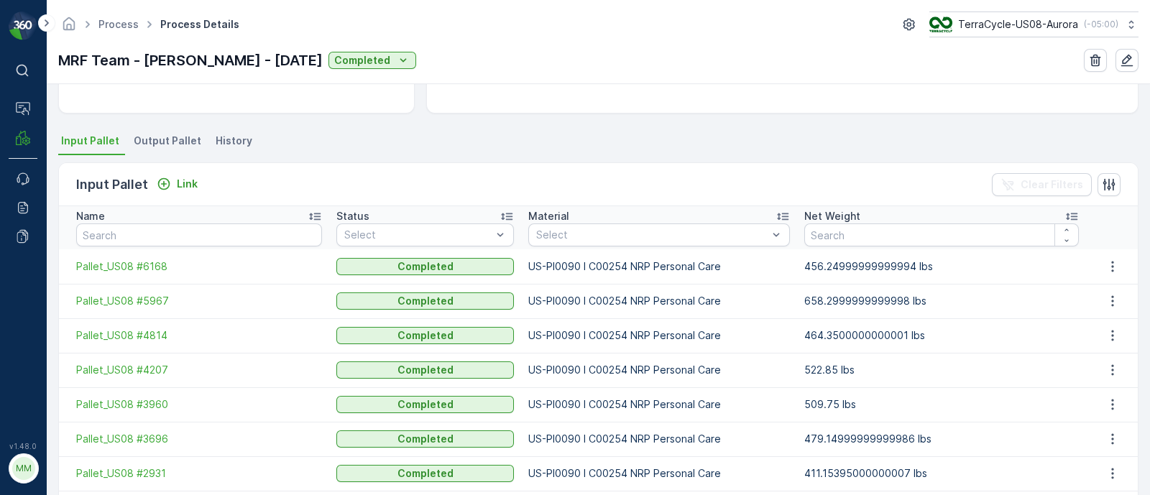
click at [150, 136] on span "Output Pallet" at bounding box center [168, 141] width 68 height 14
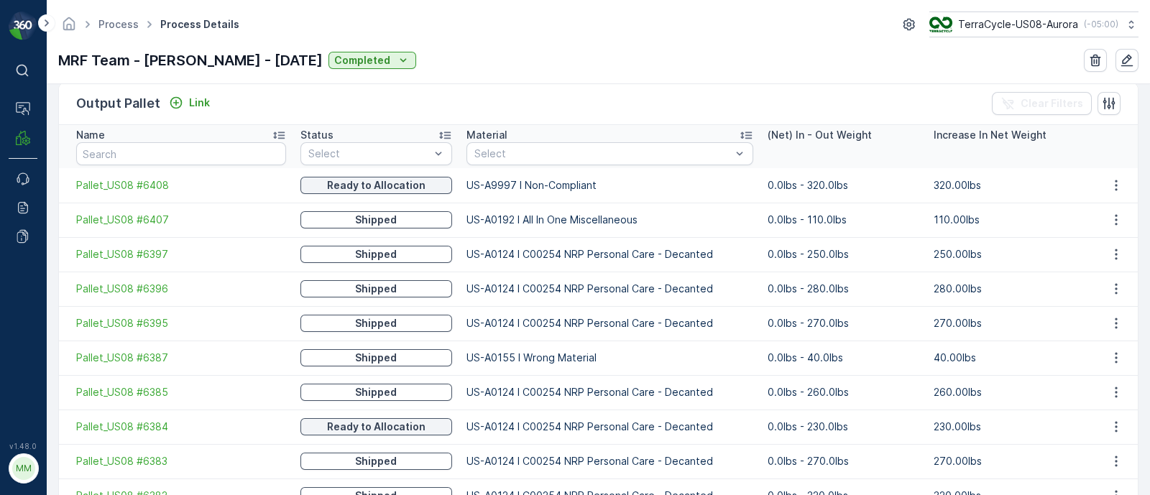
scroll to position [323, 0]
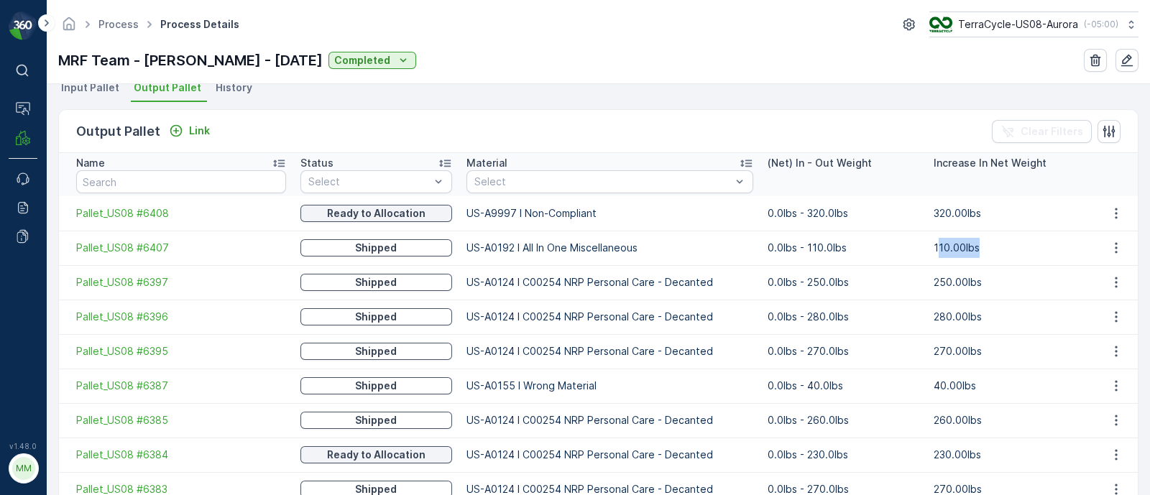
drag, startPoint x: 930, startPoint y: 241, endPoint x: 992, endPoint y: 242, distance: 61.8
click at [992, 242] on td "110.00lbs" at bounding box center [1010, 248] width 166 height 35
drag, startPoint x: 924, startPoint y: 246, endPoint x: 1027, endPoint y: 245, distance: 102.8
click at [1027, 245] on td "110.00lbs" at bounding box center [1010, 248] width 166 height 35
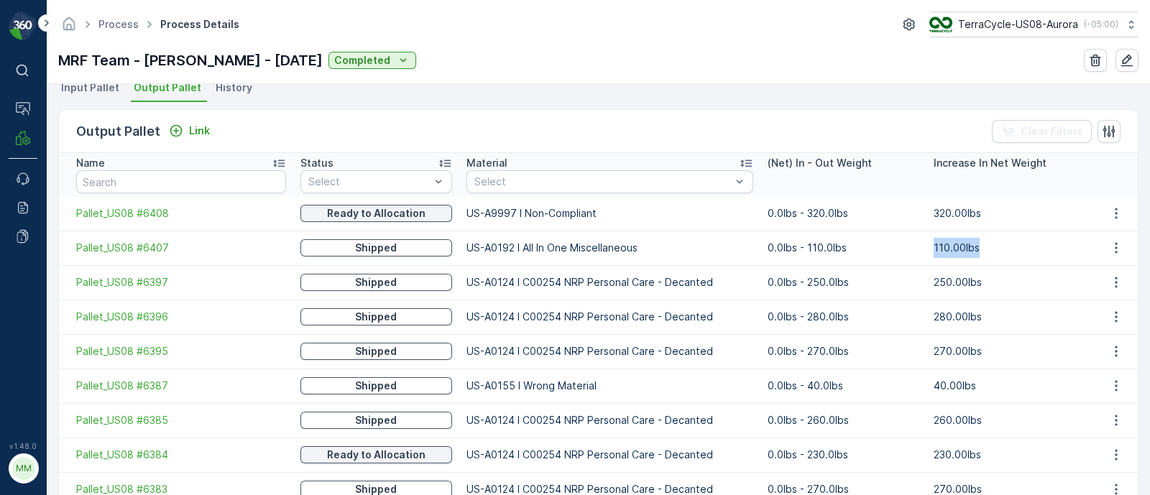
click at [1027, 245] on td "110.00lbs" at bounding box center [1010, 248] width 166 height 35
click at [739, 160] on icon at bounding box center [746, 163] width 14 height 14
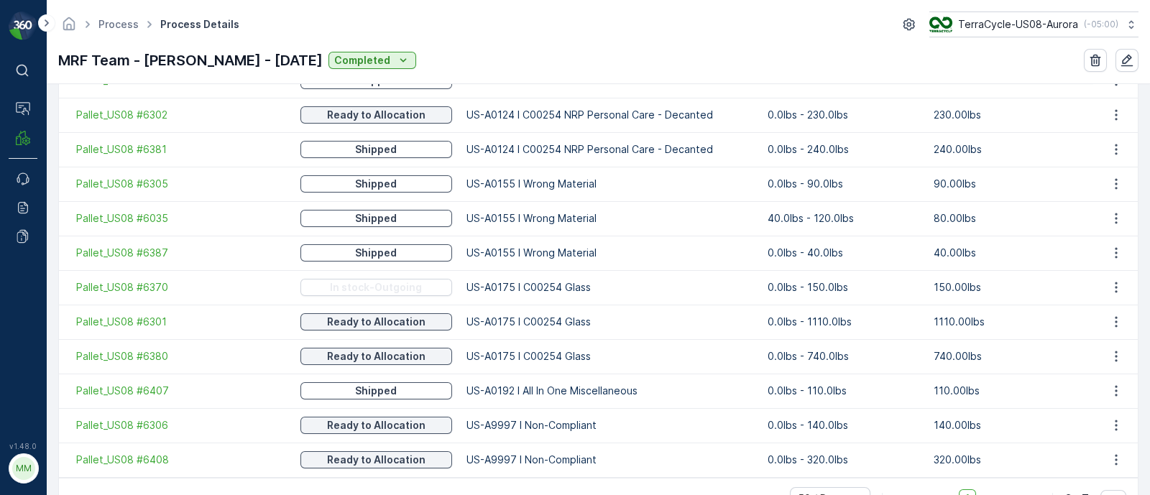
scroll to position [1221, 0]
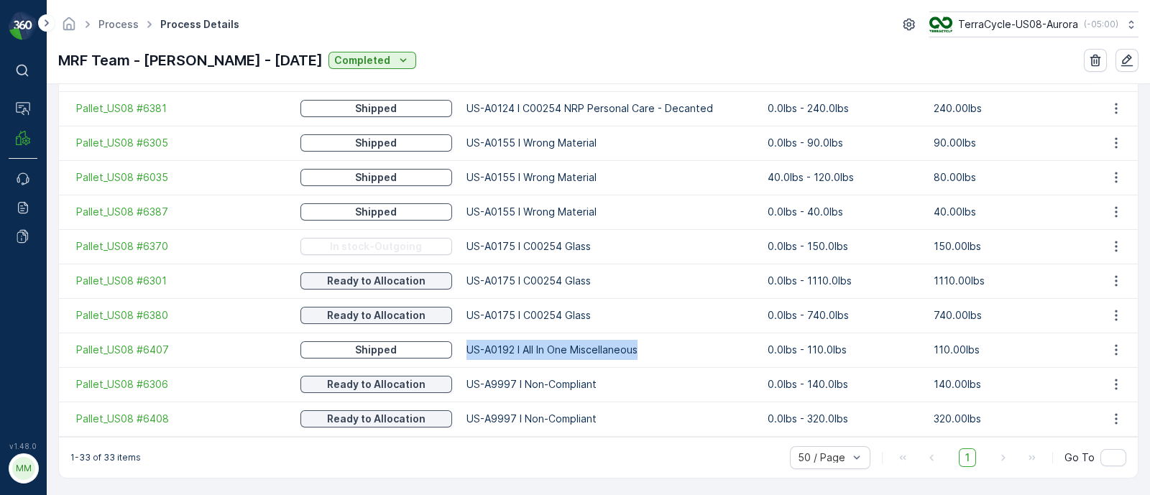
drag, startPoint x: 444, startPoint y: 347, endPoint x: 669, endPoint y: 352, distance: 225.1
click at [669, 352] on td "US-A0192 I All In One Miscellaneous" at bounding box center [609, 350] width 301 height 35
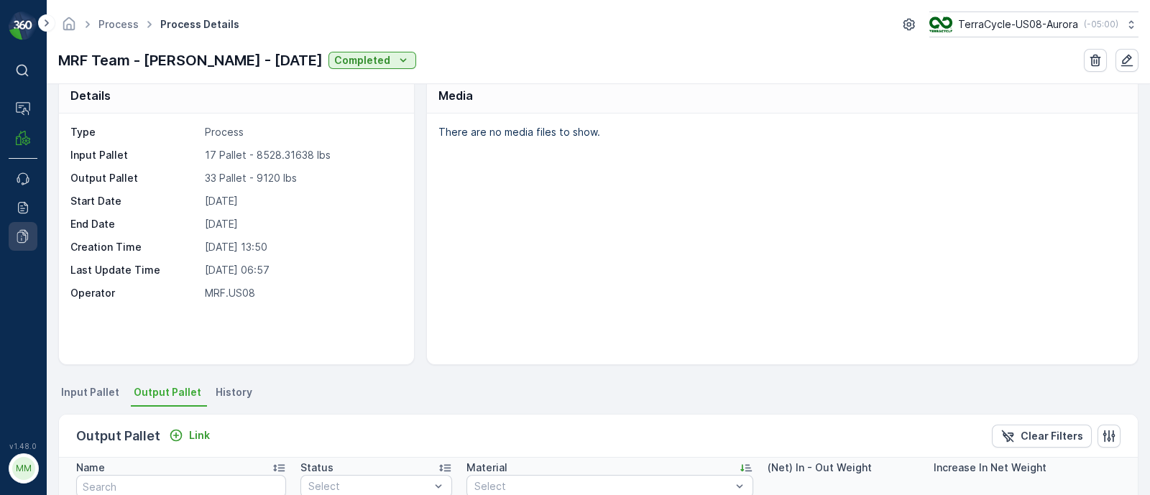
scroll to position [0, 0]
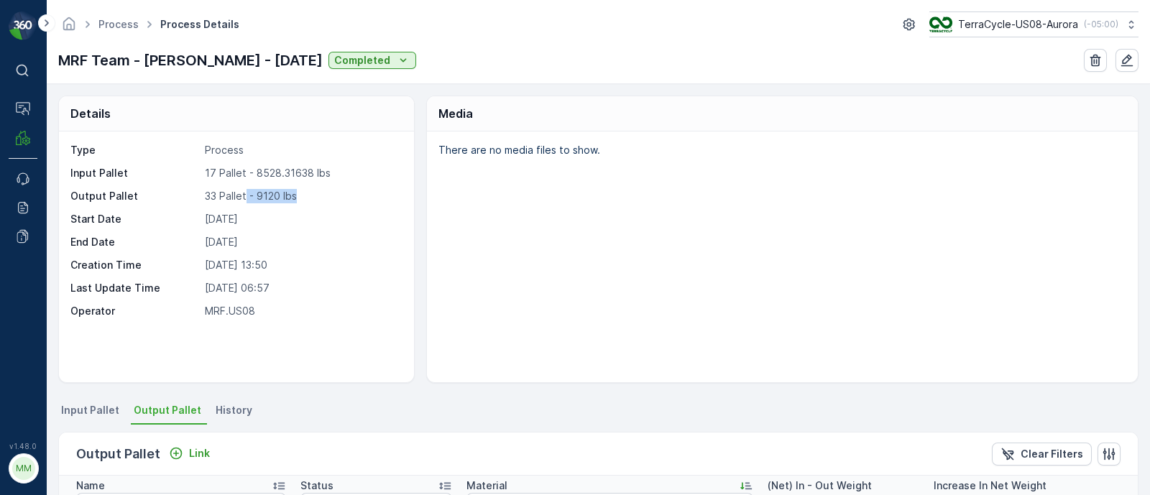
drag, startPoint x: 244, startPoint y: 188, endPoint x: 295, endPoint y: 192, distance: 50.5
click at [295, 192] on p "33 Pallet - 9120 lbs" at bounding box center [301, 196] width 193 height 14
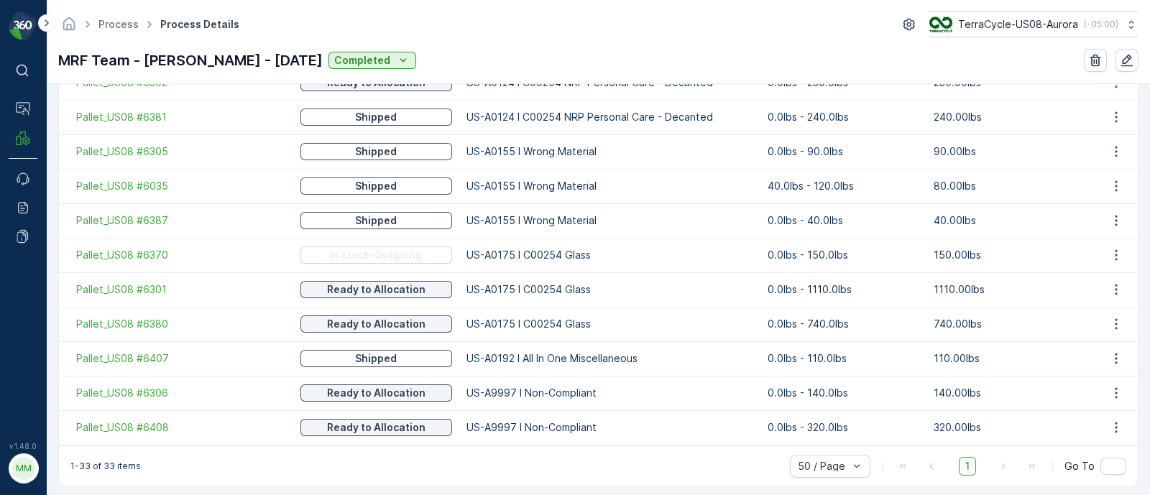
scroll to position [1221, 0]
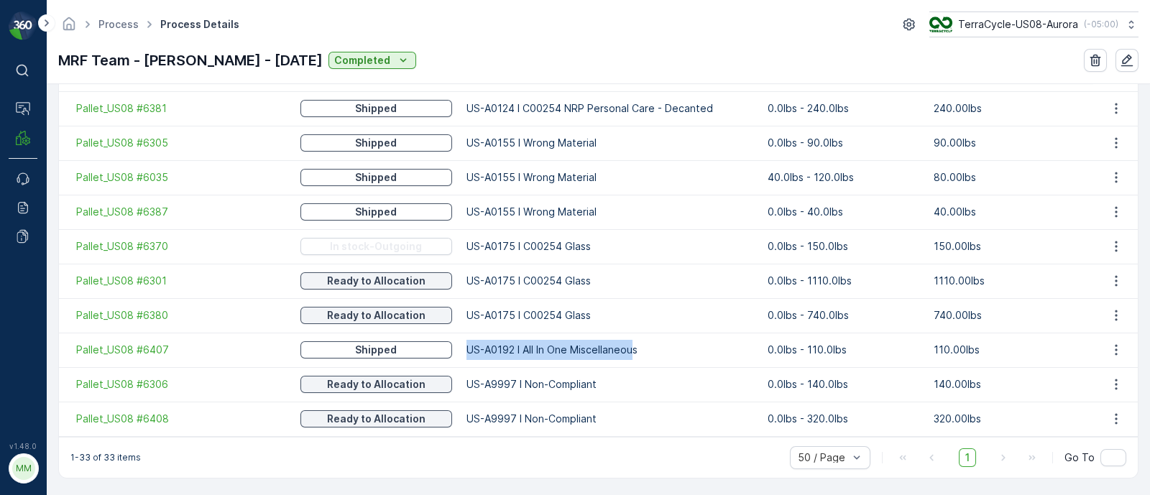
drag, startPoint x: 451, startPoint y: 348, endPoint x: 618, endPoint y: 342, distance: 166.9
click at [618, 342] on td "US-A0192 I All In One Miscellaneous" at bounding box center [609, 350] width 301 height 35
click at [574, 328] on td "US-A0175 I C00254 Glass" at bounding box center [609, 315] width 301 height 35
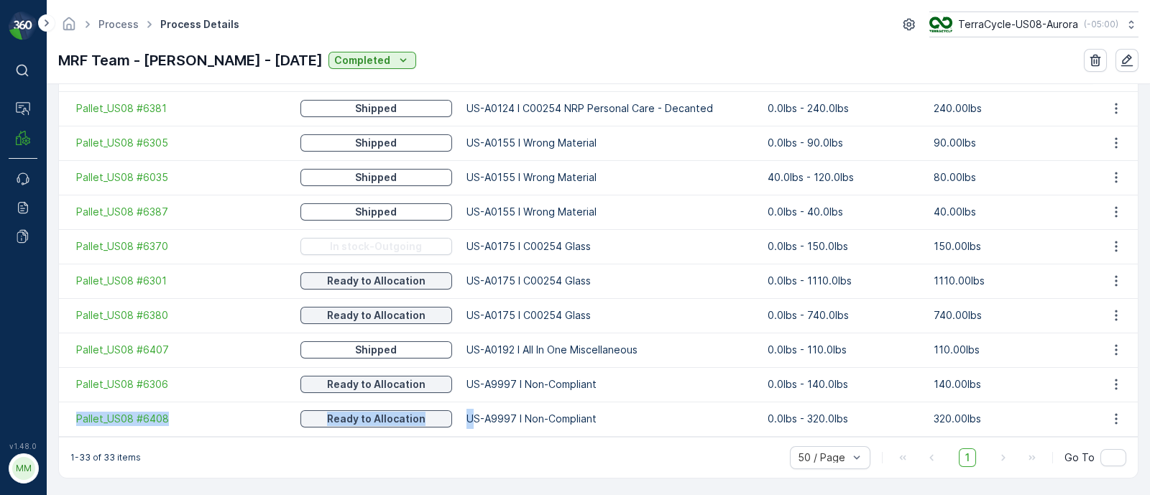
drag, startPoint x: 460, startPoint y: 415, endPoint x: 1093, endPoint y: 396, distance: 632.9
click at [1024, 411] on td "320.00lbs" at bounding box center [1010, 419] width 166 height 35
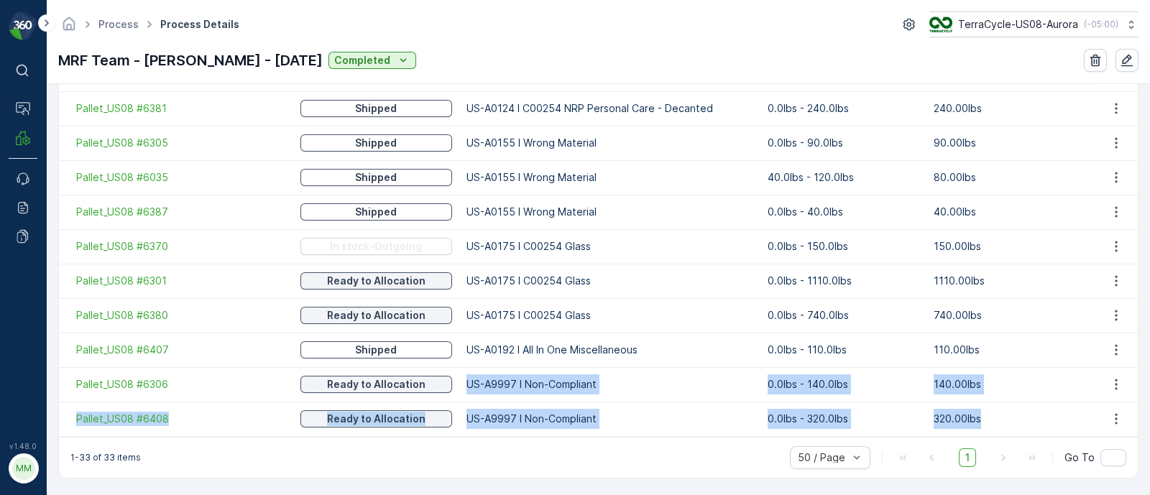
drag, startPoint x: 970, startPoint y: 417, endPoint x: 446, endPoint y: 386, distance: 525.0
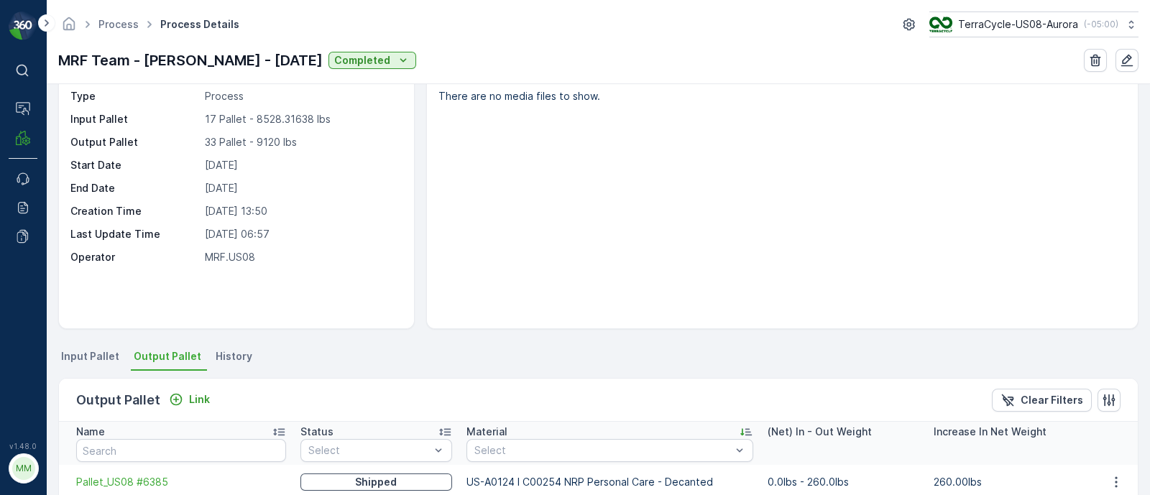
scroll to position [0, 0]
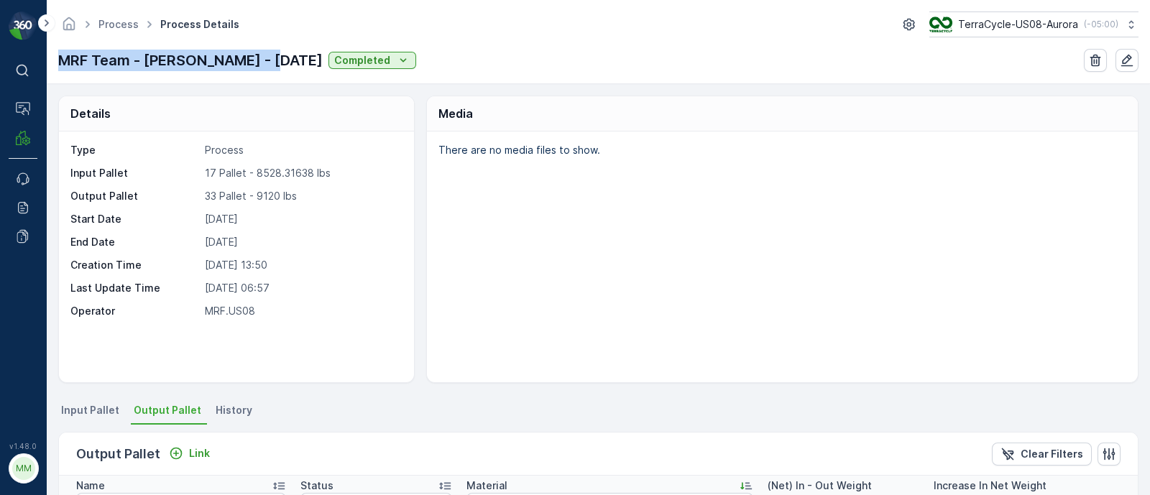
drag, startPoint x: 57, startPoint y: 58, endPoint x: 253, endPoint y: 65, distance: 196.4
click at [253, 65] on div "Process Process Details TerraCycle-US08-Aurora ( -05:00 ) MRF Team - [PERSON_NA…" at bounding box center [598, 42] width 1103 height 84
copy p "MRF Team - [PERSON_NAME] - [DATE]"
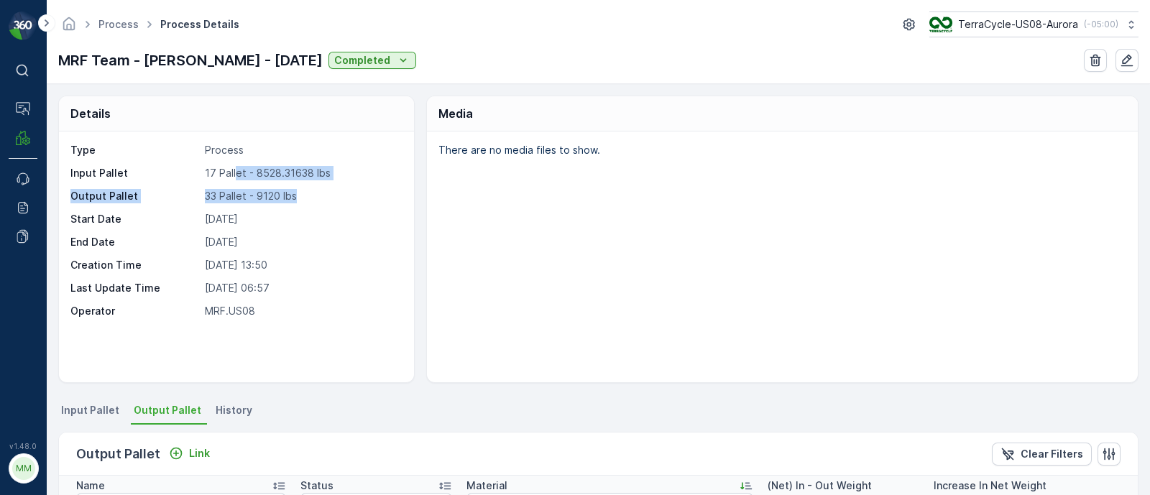
drag, startPoint x: 237, startPoint y: 169, endPoint x: 308, endPoint y: 193, distance: 75.0
click at [308, 193] on div "Type Process Input Pallet 17 Pallet - 8528.31638 lbs Output Pallet 33 Pallet - …" at bounding box center [234, 230] width 329 height 175
click at [308, 193] on p "33 Pallet - 9120 lbs" at bounding box center [301, 196] width 193 height 14
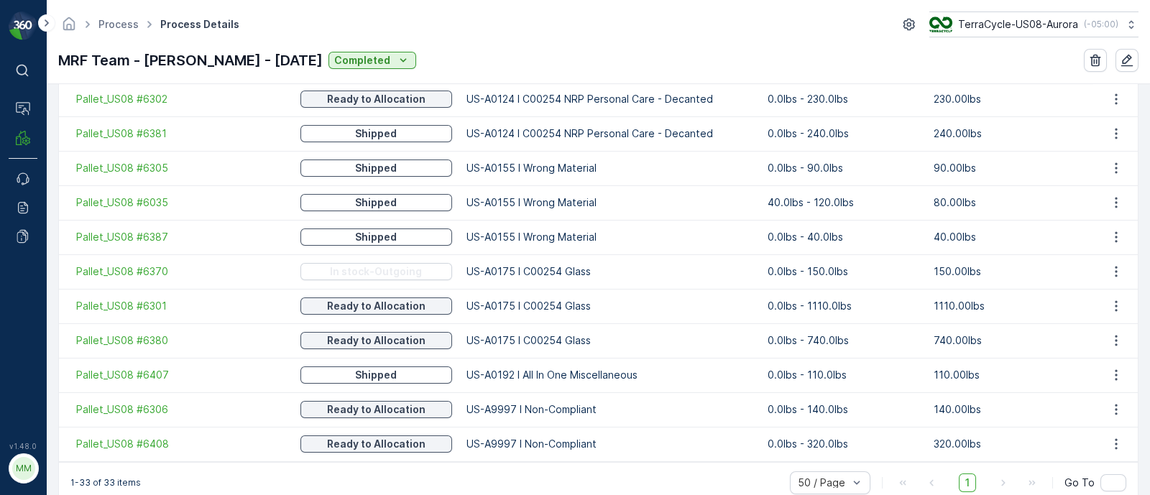
scroll to position [1221, 0]
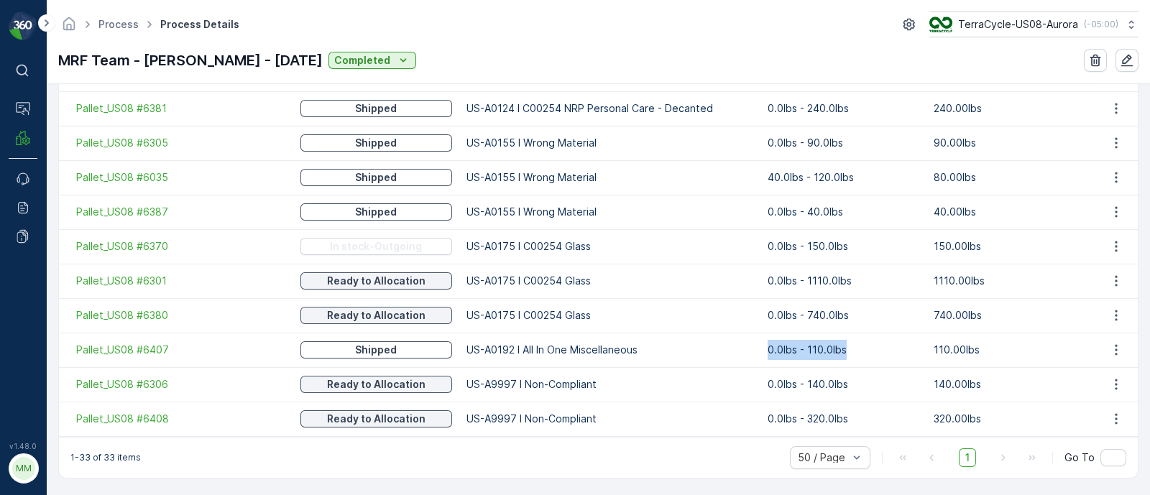
drag, startPoint x: 735, startPoint y: 347, endPoint x: 848, endPoint y: 359, distance: 114.2
click at [848, 359] on tr "Pallet_US08 #6407 Shipped US-A0192 I All In One Miscellaneous 0.0lbs - 110.0lbs…" at bounding box center [598, 350] width 1079 height 35
click at [848, 359] on td "0.0lbs - 110.0lbs" at bounding box center [844, 350] width 166 height 35
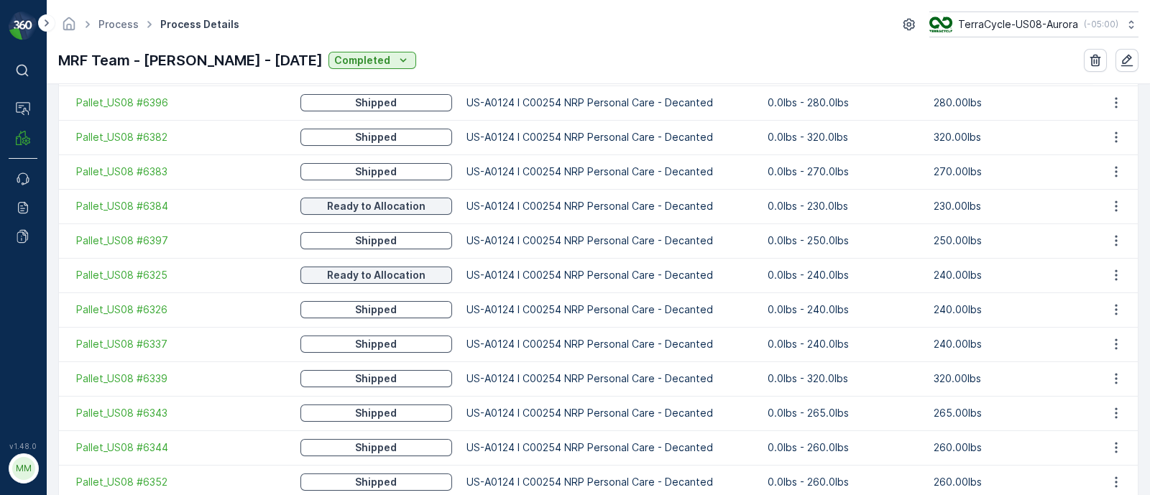
scroll to position [0, 0]
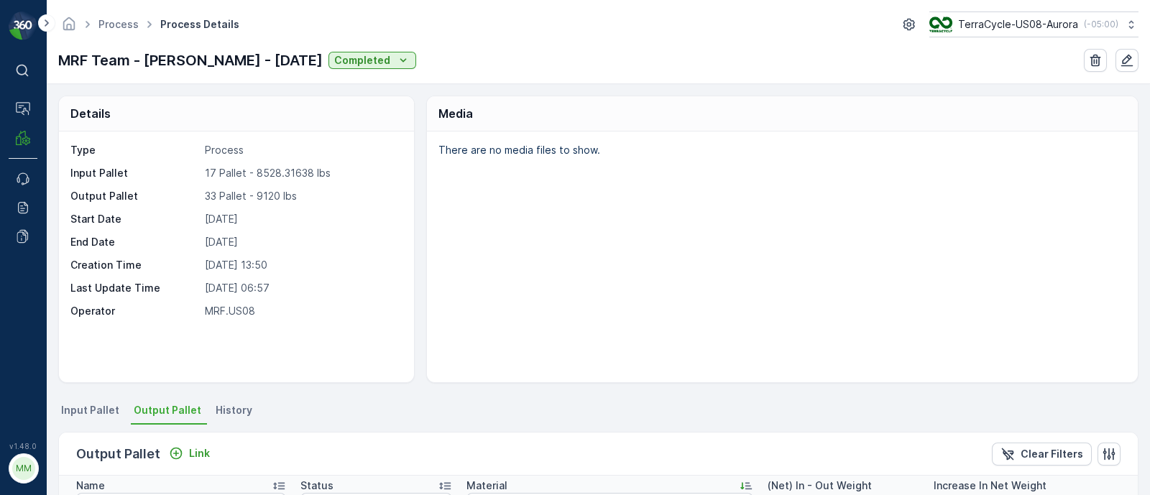
click at [117, 15] on ul "Process" at bounding box center [127, 24] width 62 height 21
click at [132, 28] on link "Process" at bounding box center [118, 24] width 40 height 12
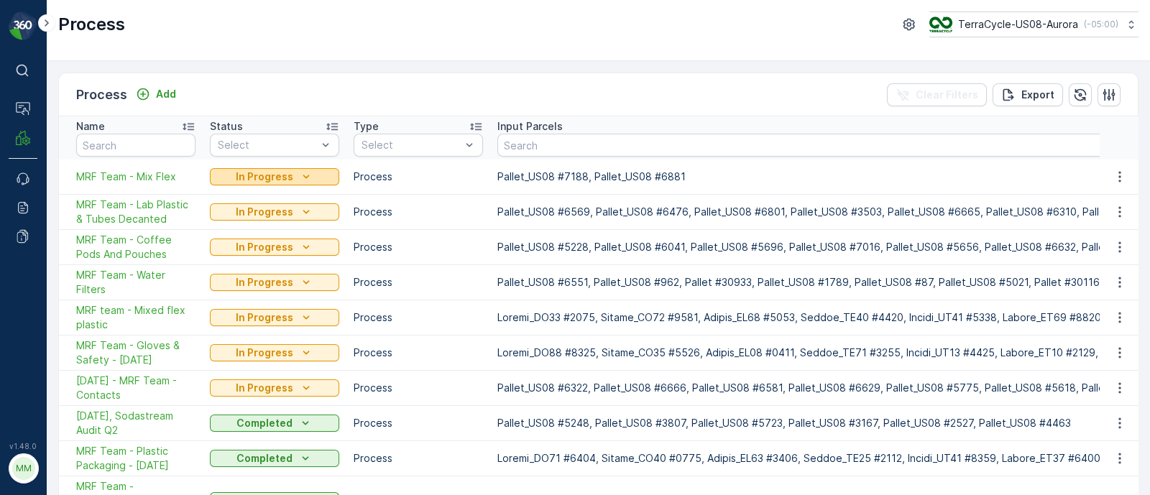
click at [304, 178] on icon "In Progress" at bounding box center [306, 177] width 14 height 14
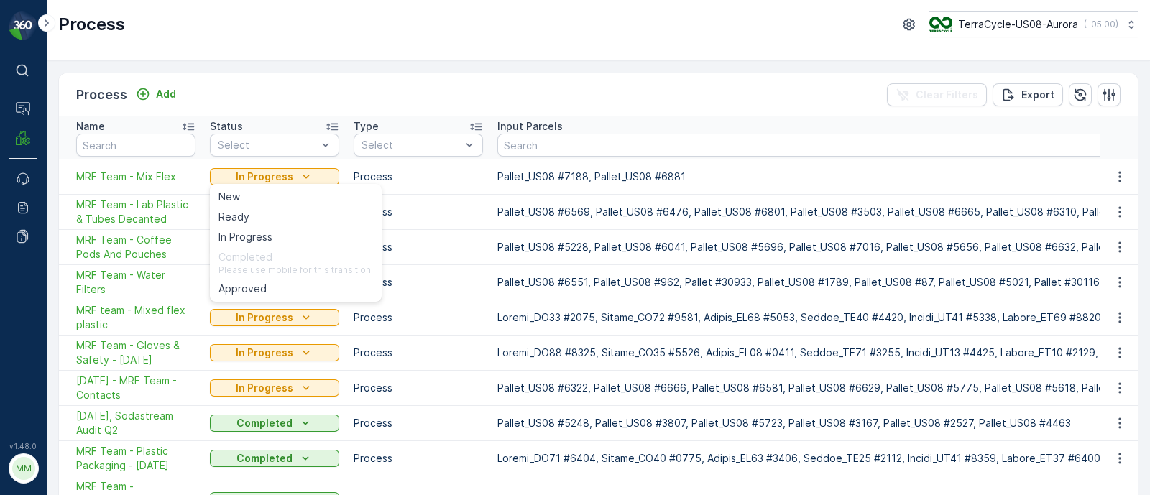
click at [468, 176] on td "Process" at bounding box center [419, 177] width 144 height 35
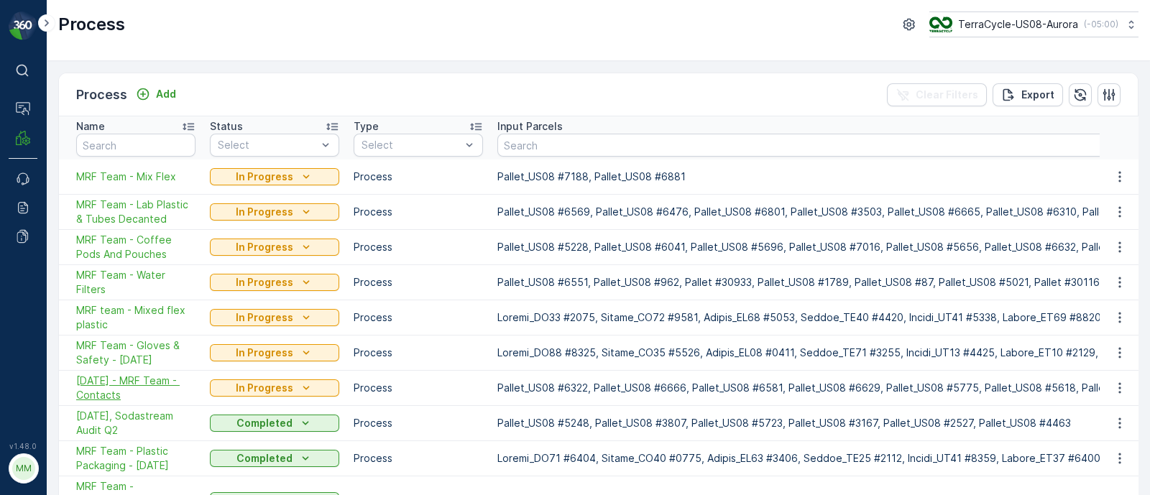
drag, startPoint x: 63, startPoint y: 174, endPoint x: 159, endPoint y: 395, distance: 240.5
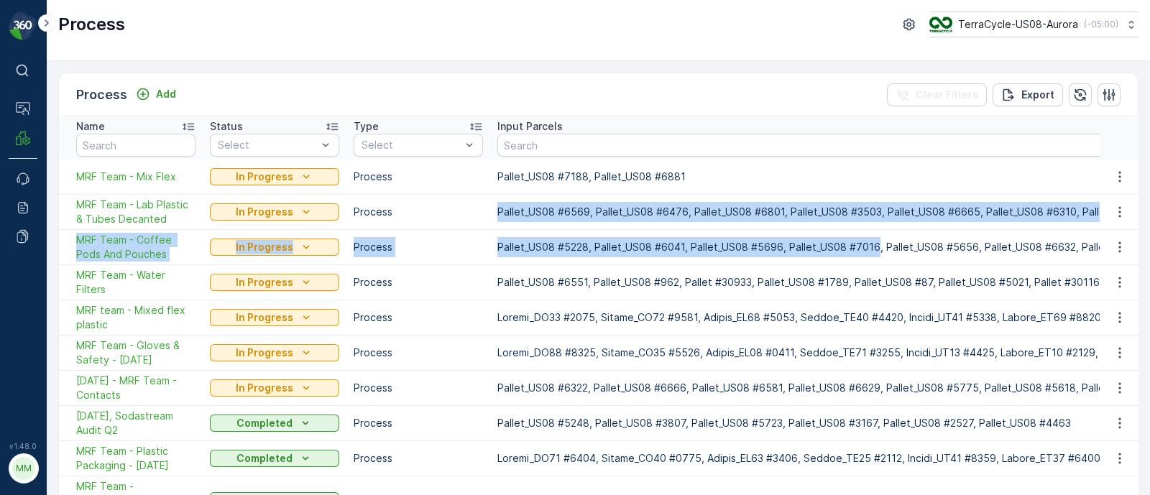
drag, startPoint x: 481, startPoint y: 215, endPoint x: 870, endPoint y: 229, distance: 389.2
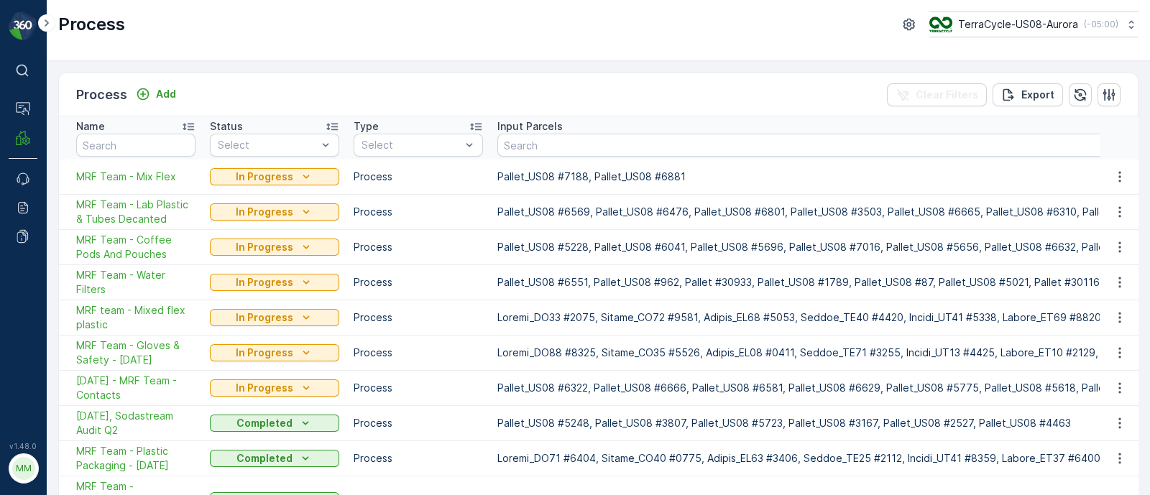
click at [61, 214] on td "MRF Team - Lab Plastic & Tubes Decanted" at bounding box center [131, 211] width 144 height 35
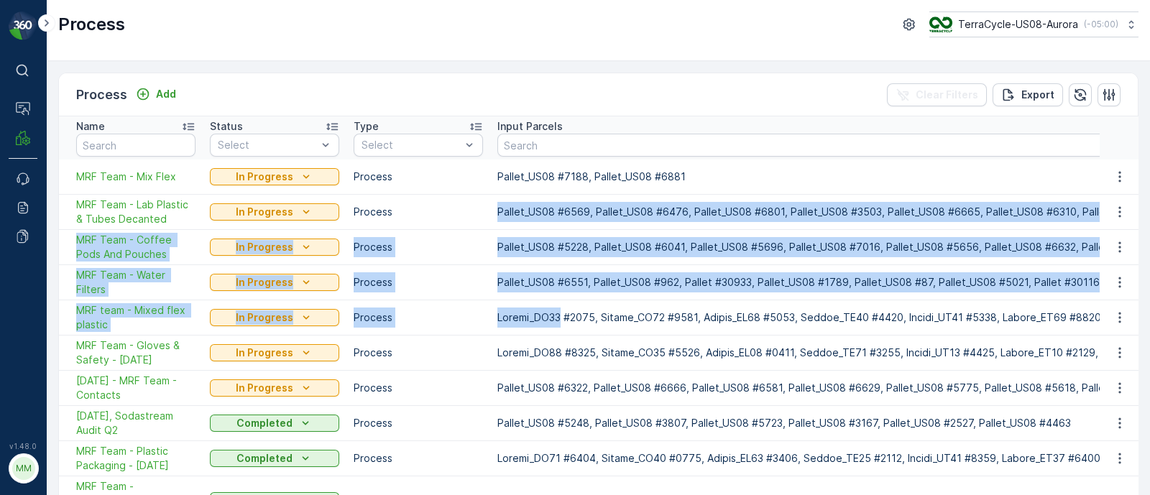
drag, startPoint x: 497, startPoint y: 214, endPoint x: 551, endPoint y: 310, distance: 110.7
drag, startPoint x: 536, startPoint y: 300, endPoint x: 513, endPoint y: 281, distance: 30.1
click at [108, 244] on span "MRF Team - Coffee Pods And Pouches" at bounding box center [135, 247] width 119 height 29
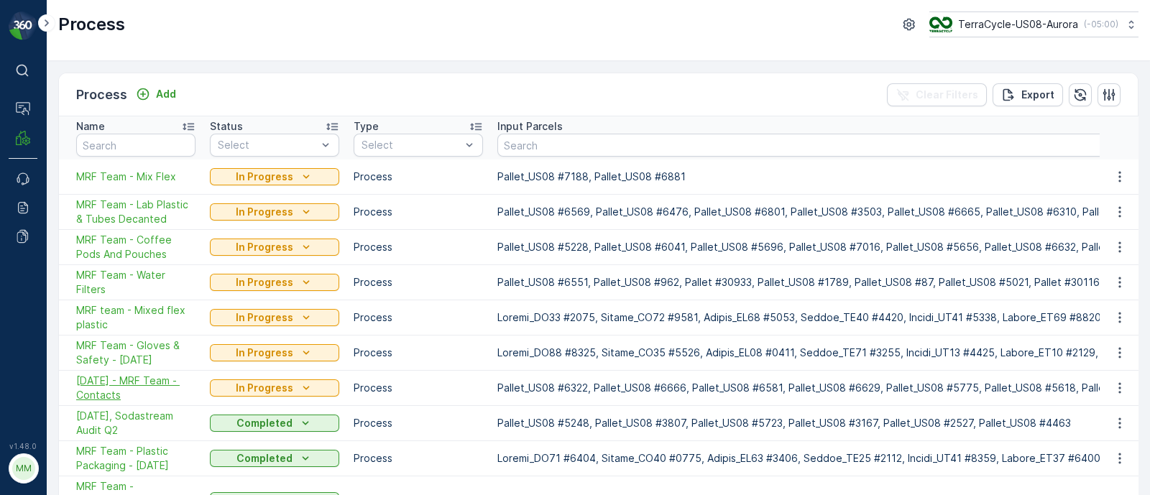
click at [107, 395] on span "[DATE] - MRF Team - Contacts" at bounding box center [135, 388] width 119 height 29
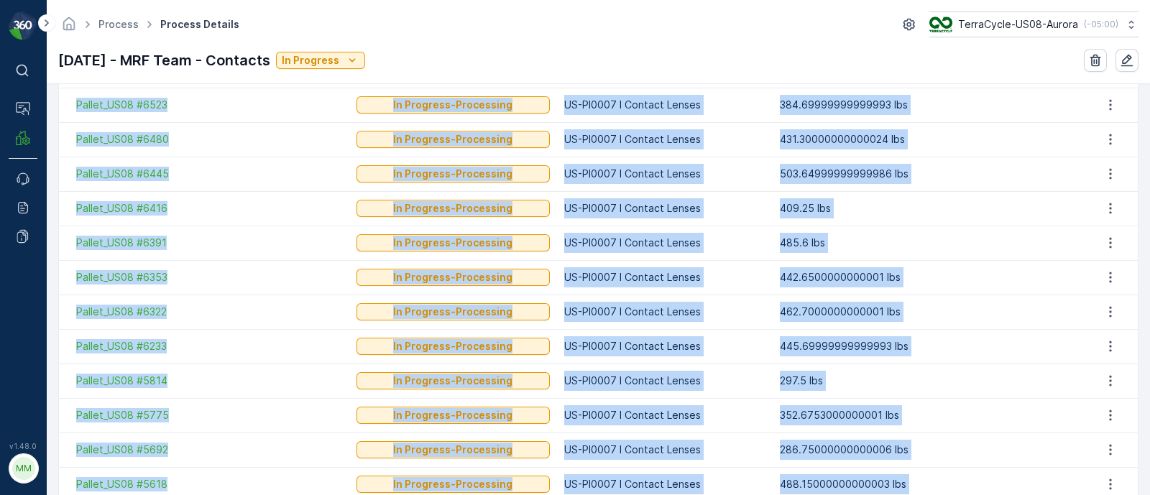
scroll to position [910, 0]
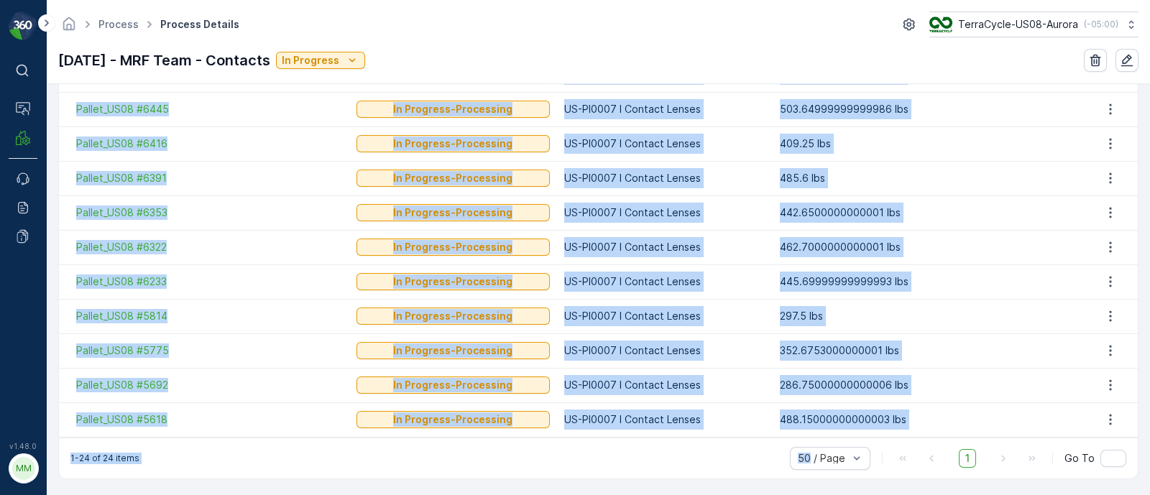
drag, startPoint x: 784, startPoint y: 263, endPoint x: 807, endPoint y: 537, distance: 274.9
click at [807, 495] on html "⌘B Operations MRF Events Reports Documents v 1.48.0 MM MRF.US08 Process Process…" at bounding box center [575, 247] width 1150 height 495
click at [136, 469] on div "1-24 of 24 items 50 / Page 1 Go To" at bounding box center [598, 458] width 1079 height 41
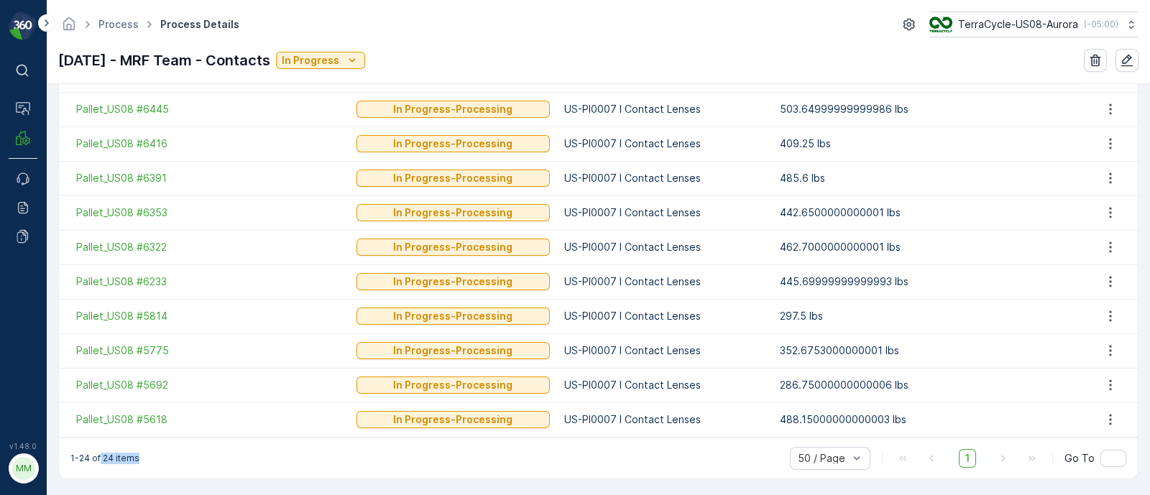
drag, startPoint x: 139, startPoint y: 459, endPoint x: 99, endPoint y: 459, distance: 39.5
click at [99, 459] on div "1-24 of 24 items 50 / Page 1 Go To" at bounding box center [598, 458] width 1079 height 41
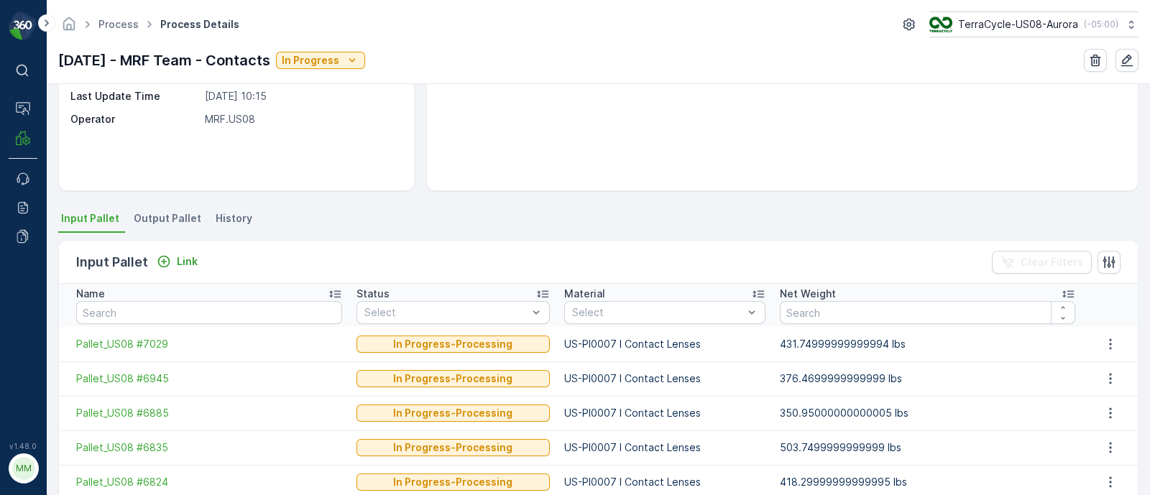
scroll to position [191, 0]
click at [187, 224] on span "Output Pallet" at bounding box center [168, 219] width 68 height 14
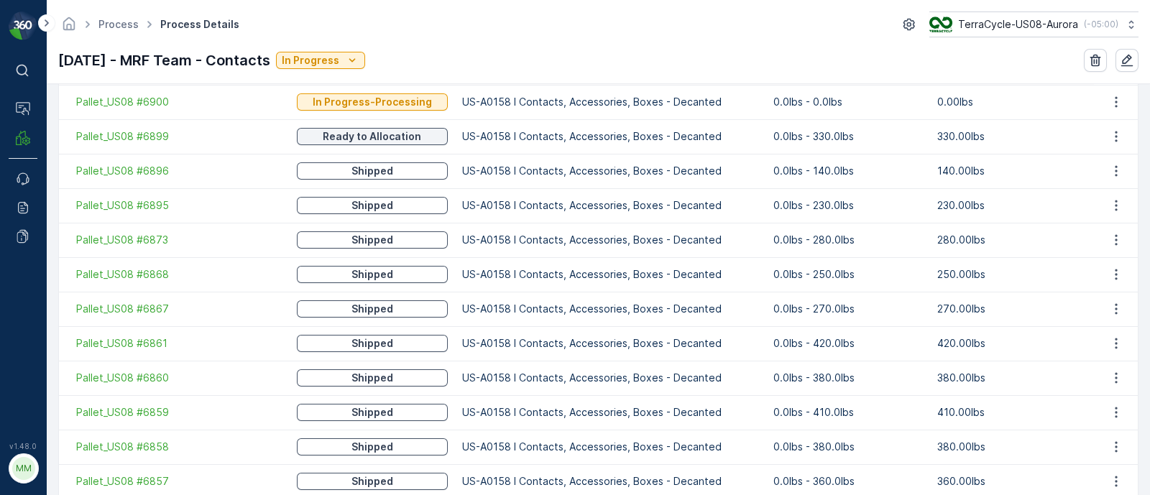
scroll to position [786, 0]
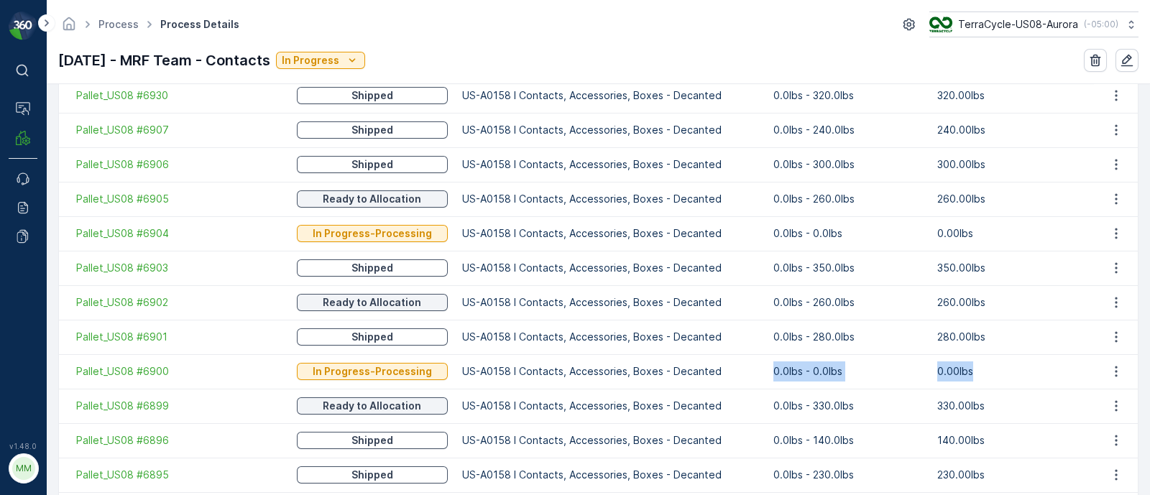
drag, startPoint x: 712, startPoint y: 367, endPoint x: 981, endPoint y: 372, distance: 269.6
click at [981, 372] on tr "Pallet_US08 #6900 In Progress-Processing US-A0158 I Contacts, Accessories, Boxe…" at bounding box center [598, 371] width 1079 height 35
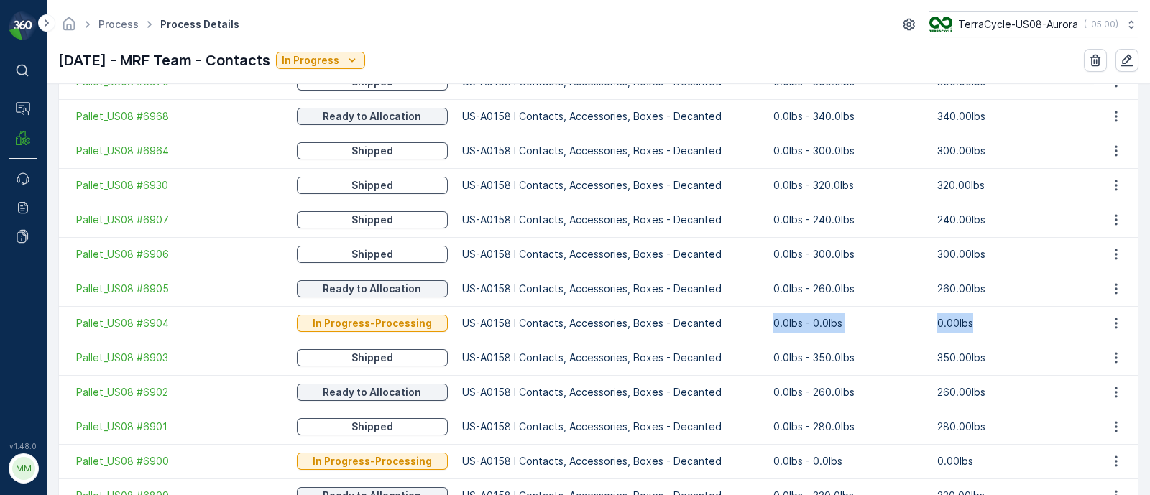
drag, startPoint x: 763, startPoint y: 321, endPoint x: 970, endPoint y: 323, distance: 207.8
click at [970, 323] on tr "Pallet_US08 #6904 In Progress-Processing US-A0158 I Contacts, Accessories, Boxe…" at bounding box center [598, 323] width 1079 height 35
click at [970, 323] on td "0.00lbs" at bounding box center [1012, 323] width 164 height 35
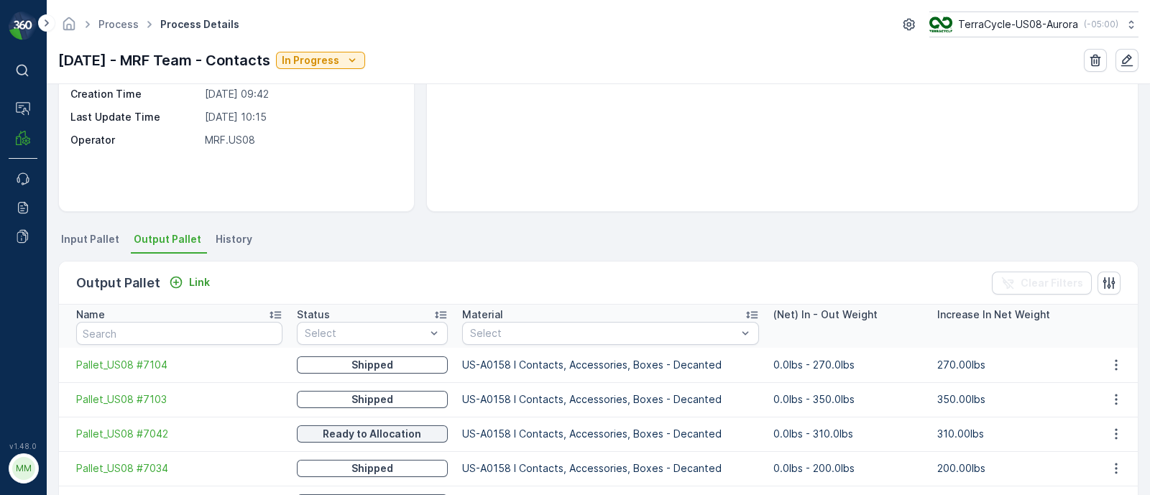
scroll to position [67, 0]
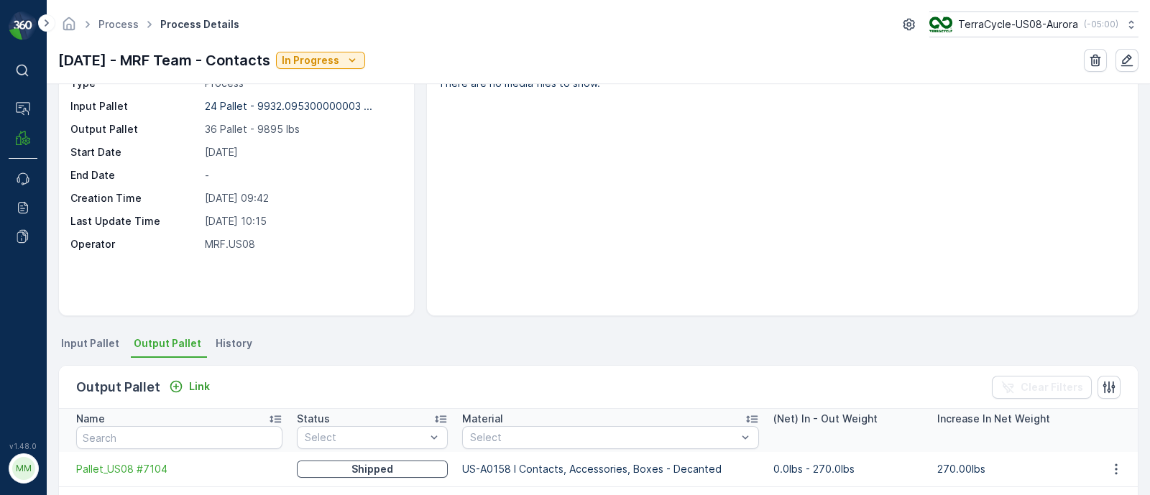
click at [435, 416] on icon at bounding box center [441, 419] width 12 height 7
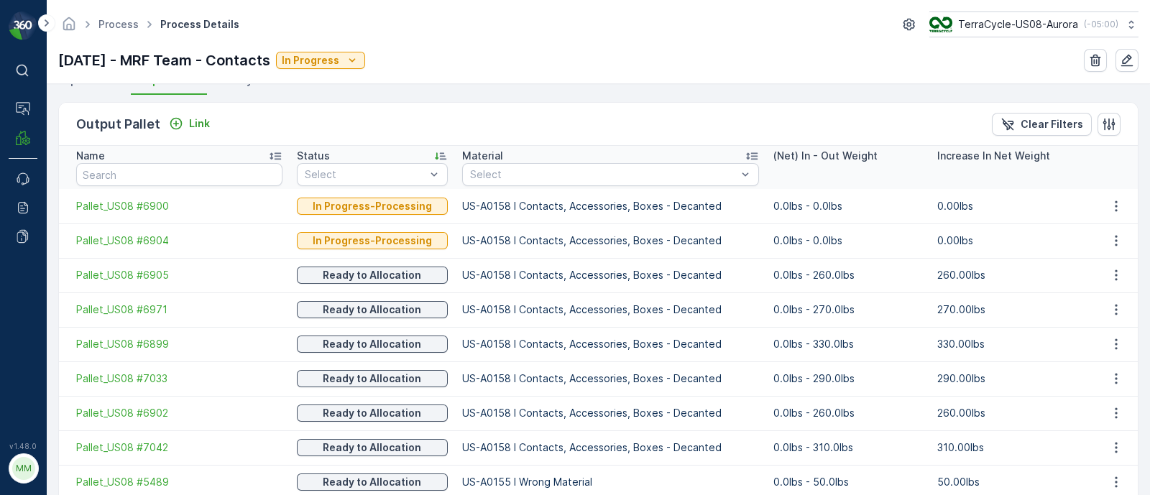
scroll to position [247, 0]
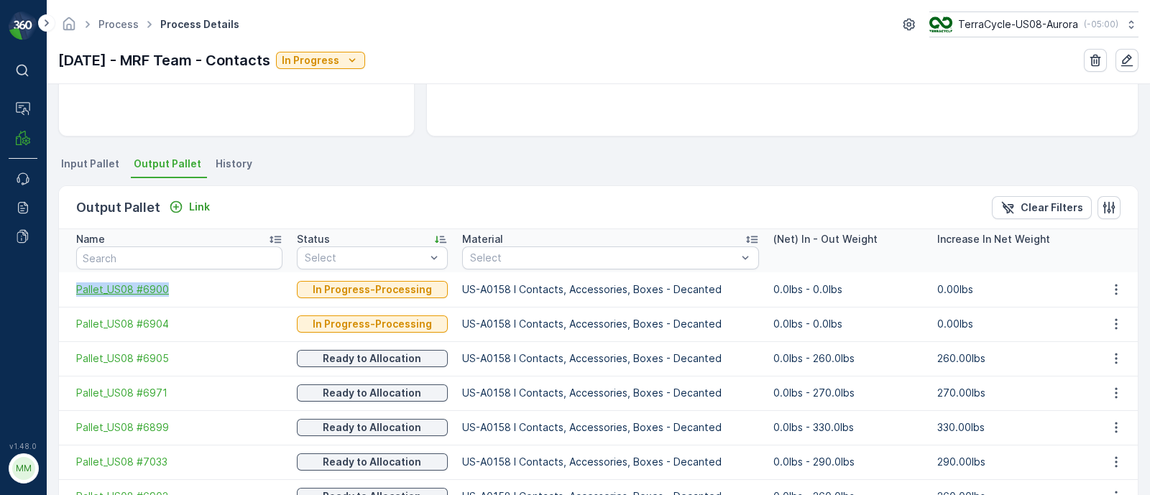
drag, startPoint x: 68, startPoint y: 285, endPoint x: 189, endPoint y: 285, distance: 120.8
click at [189, 285] on td "Pallet_US08 #6900" at bounding box center [174, 289] width 231 height 35
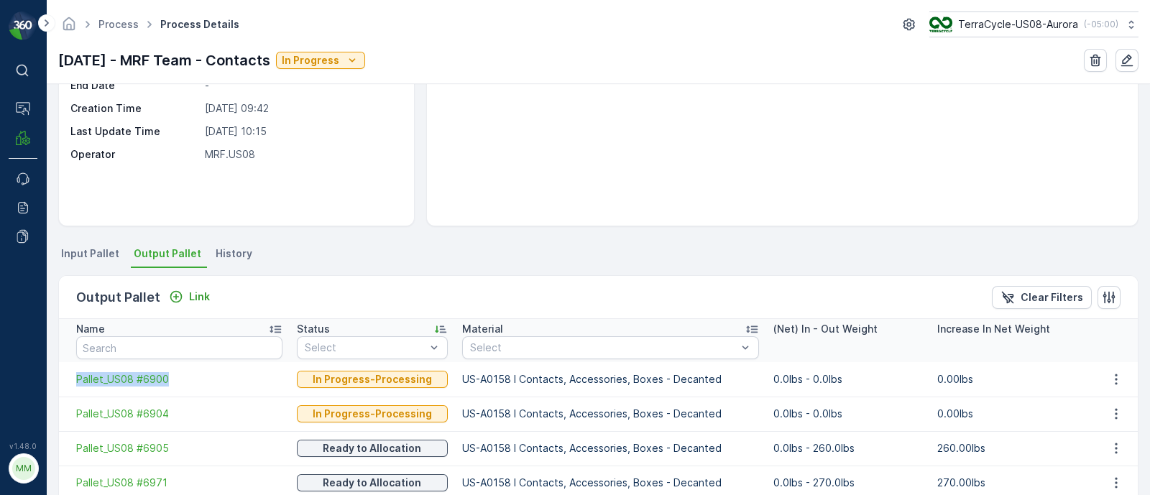
scroll to position [0, 0]
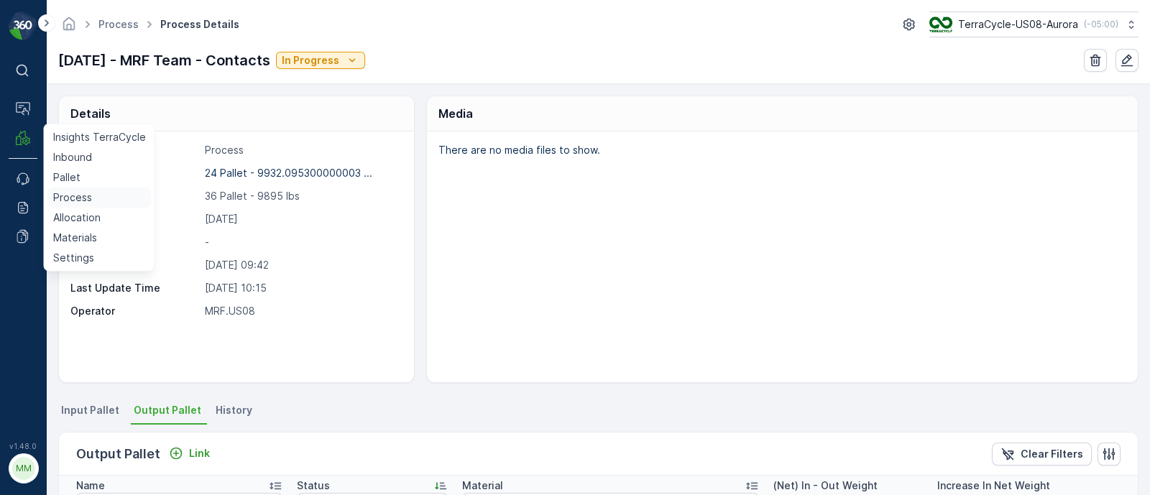
click at [80, 195] on p "Process" at bounding box center [72, 198] width 39 height 14
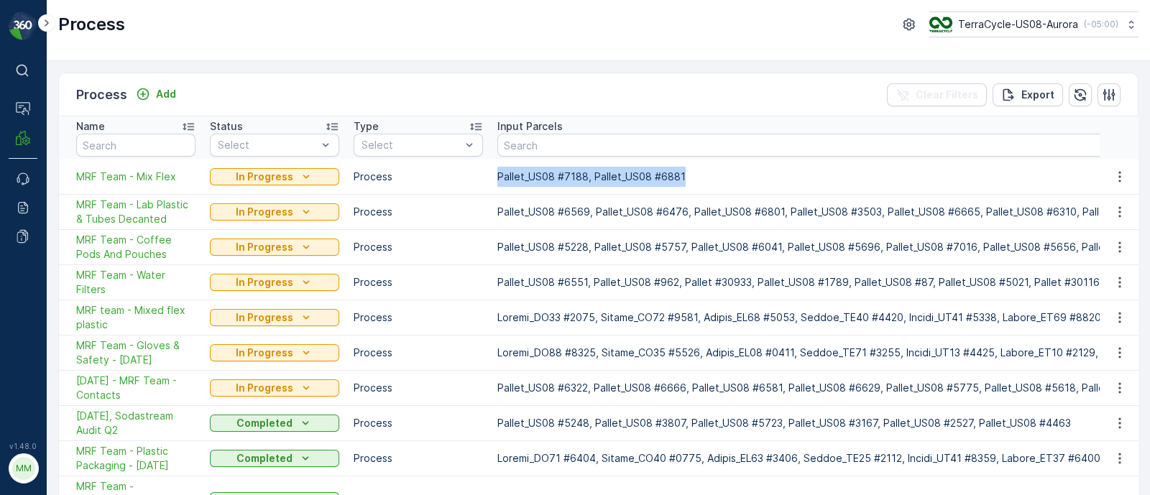
drag, startPoint x: 474, startPoint y: 170, endPoint x: 734, endPoint y: 179, distance: 260.4
drag, startPoint x: 67, startPoint y: 175, endPoint x: 754, endPoint y: 181, distance: 687.3
